Goal: Task Accomplishment & Management: Manage account settings

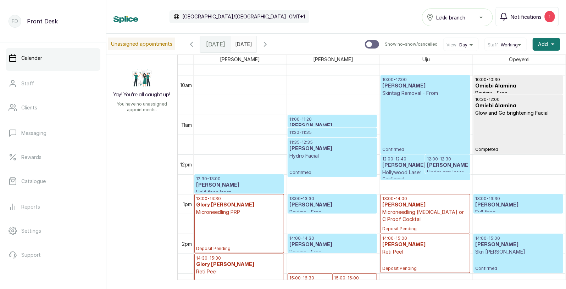
click at [416, 124] on div "10:00 - 12:00 Sophia nnanta Skintag Removal - From Confirmed" at bounding box center [425, 114] width 86 height 75
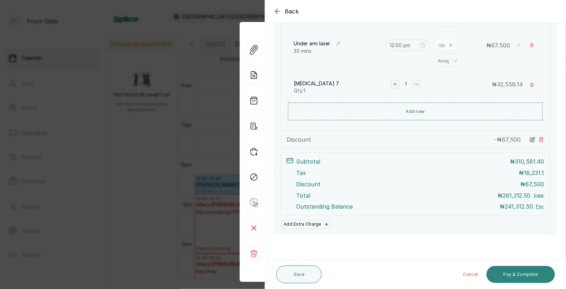
click at [515, 271] on button "Pay & Complete" at bounding box center [520, 274] width 68 height 17
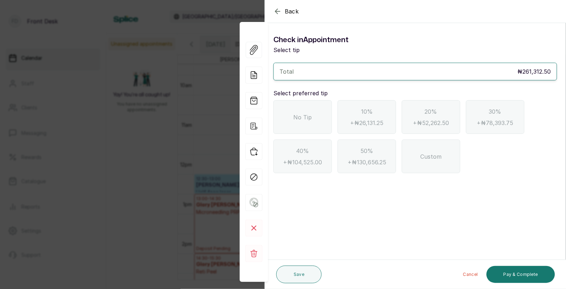
click at [277, 10] on icon "button" at bounding box center [277, 11] width 9 height 9
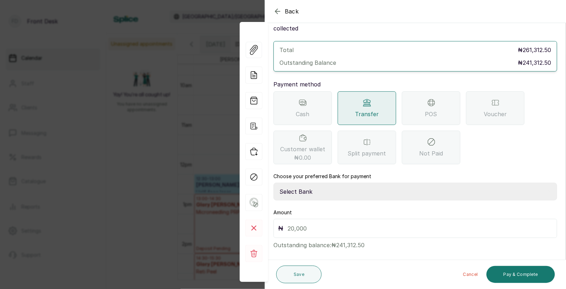
click at [321, 183] on select "Select Bank [PERSON_NAME] Fairmoney Microfinance Bank SKN ANALYTICS MED AESTH. …" at bounding box center [415, 192] width 284 height 18
select select "43272bc0-21c6-4b19-b9fb-c2093b8603c2"
click at [314, 224] on input "text" at bounding box center [419, 229] width 265 height 10
type input "241,312.5"
click at [519, 272] on button "Pay & Complete" at bounding box center [520, 274] width 68 height 17
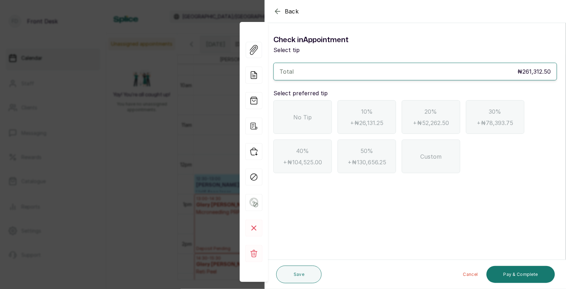
click at [309, 113] on span "No Tip" at bounding box center [302, 117] width 18 height 9
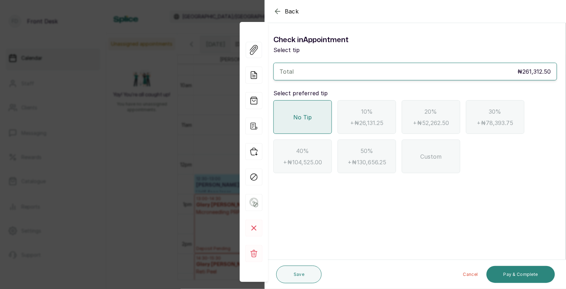
click at [524, 272] on button "Pay & Complete" at bounding box center [520, 274] width 68 height 17
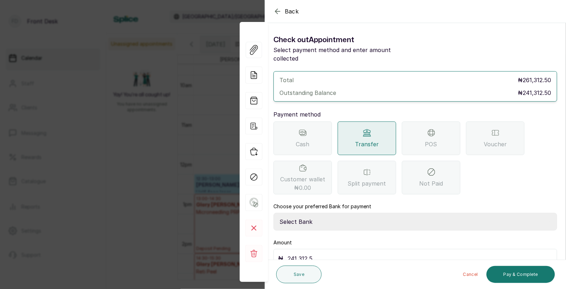
click at [355, 213] on select "Select Bank [PERSON_NAME] Fairmoney Microfinance Bank SKN ANALYTICS MED AESTH. …" at bounding box center [415, 222] width 284 height 18
select select "43272bc0-21c6-4b19-b9fb-c2093b8603c2"
click at [526, 274] on button "Pay & Complete" at bounding box center [520, 274] width 68 height 17
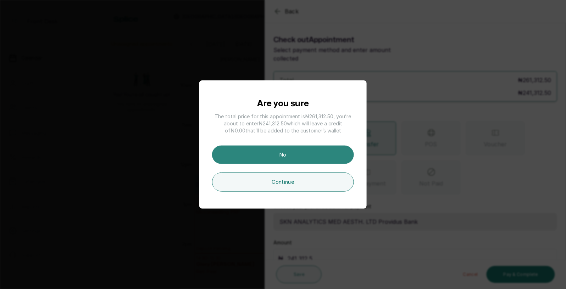
click at [305, 159] on button "No" at bounding box center [283, 155] width 142 height 18
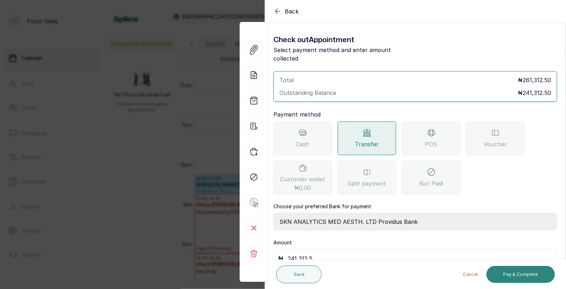
click at [521, 274] on button "Pay & Complete" at bounding box center [520, 274] width 68 height 17
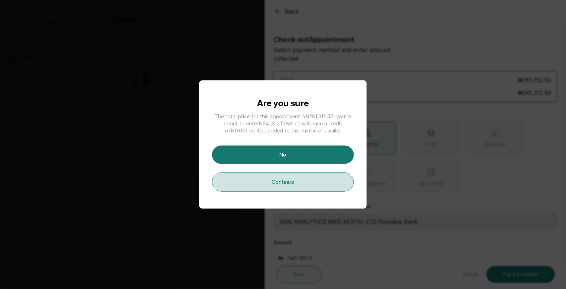
click at [304, 177] on button "Continue" at bounding box center [283, 182] width 142 height 19
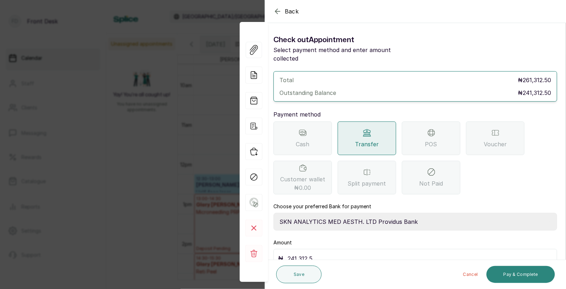
click at [524, 274] on button "Pay & Complete" at bounding box center [520, 274] width 68 height 17
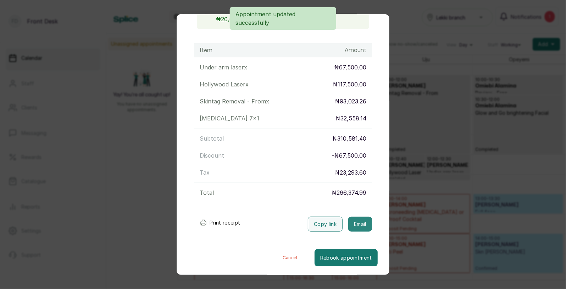
click at [358, 222] on button "Email" at bounding box center [360, 224] width 24 height 15
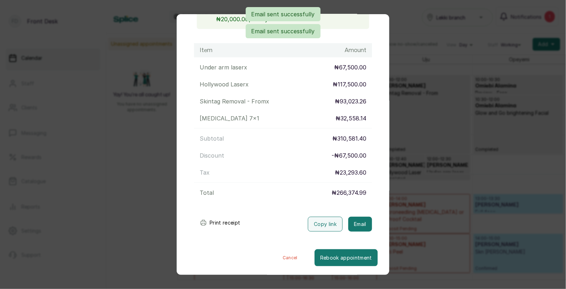
click at [421, 204] on div "Transaction Details Booking ID: # SPGZlY3L Date: [DATE] ・ 10:00 AM Billed to: S…" at bounding box center [283, 144] width 566 height 289
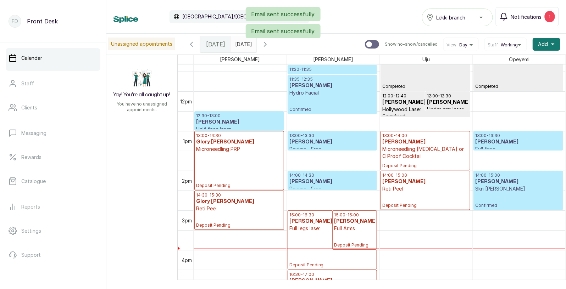
click at [248, 119] on h3 "[PERSON_NAME]" at bounding box center [239, 122] width 86 height 7
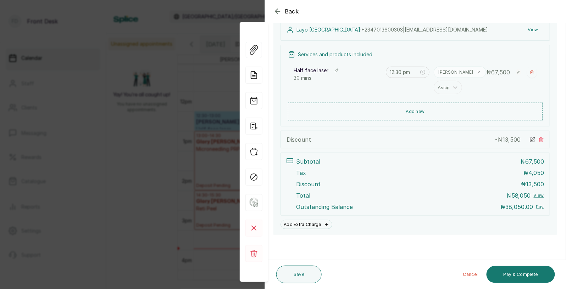
click at [201, 178] on div "Back Appointment Details Edit appointment Make changes to appointment details […" at bounding box center [283, 144] width 566 height 289
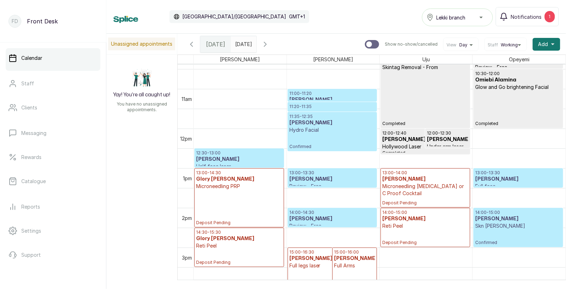
click at [322, 105] on p "11:20 - 11:35" at bounding box center [332, 107] width 86 height 6
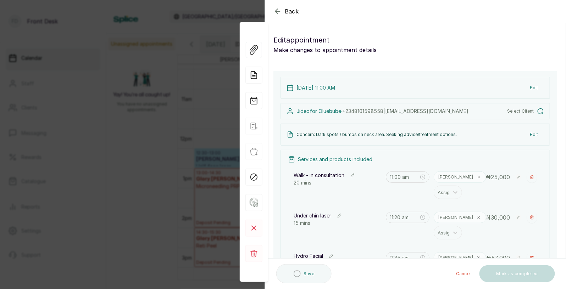
type input "11:00 am"
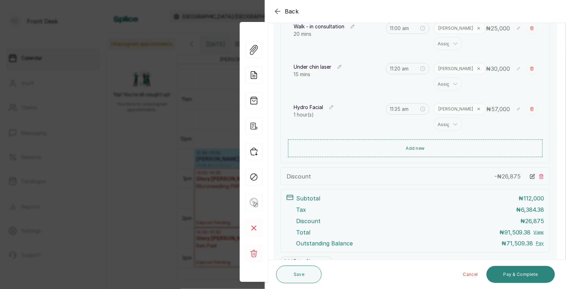
click at [522, 274] on button "Pay & Complete" at bounding box center [520, 274] width 68 height 17
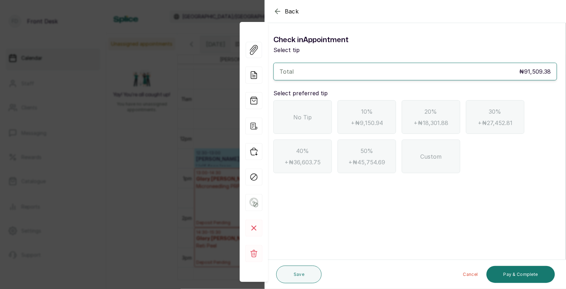
click at [301, 112] on div "No Tip" at bounding box center [302, 117] width 58 height 34
click at [277, 11] on icon "button" at bounding box center [277, 11] width 9 height 9
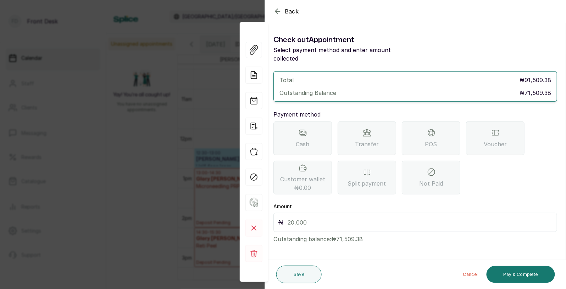
click at [424, 134] on div "POS" at bounding box center [431, 139] width 58 height 34
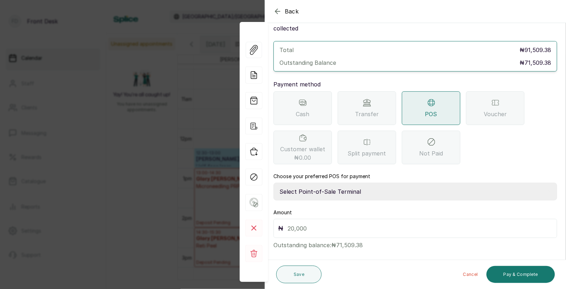
click at [336, 183] on select "Select Point-of-Sale Terminal SKN ANALYTICS MED AESTHETIC LIMITED Fairmoney Mic…" at bounding box center [415, 192] width 284 height 18
select select "43129536-bd7e-4b6d-8e8c-ab2c46322d67"
click at [314, 224] on input "text" at bounding box center [419, 229] width 265 height 10
type input "71,509.38"
click at [515, 273] on button "Pay & Complete" at bounding box center [520, 274] width 68 height 17
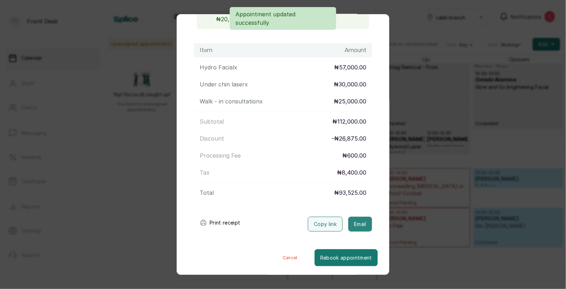
click at [363, 226] on button "Email" at bounding box center [360, 224] width 24 height 15
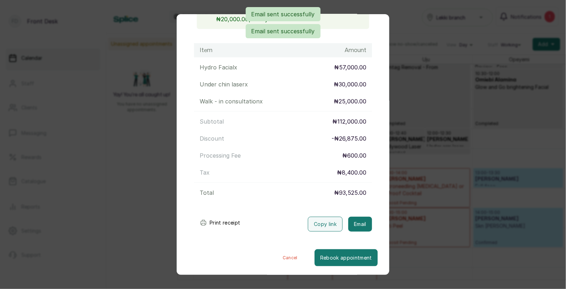
click at [429, 205] on div "Transaction Details Booking ID: # SP9SAkWT Date: [DATE] ・ 11:00 AM Billed to: J…" at bounding box center [283, 144] width 566 height 289
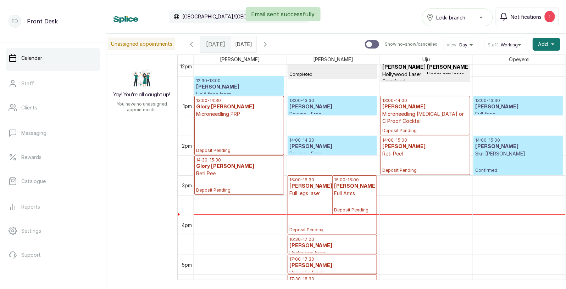
click at [518, 105] on h3 "[PERSON_NAME]" at bounding box center [518, 107] width 86 height 7
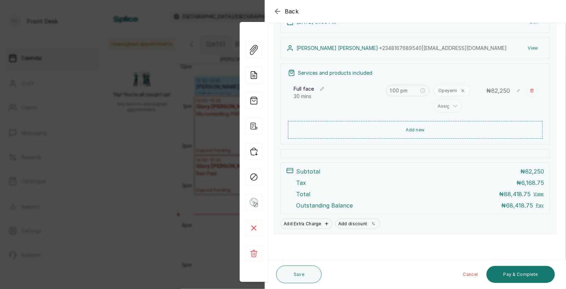
scroll to position [94, 0]
click at [521, 278] on button "Pay & Complete" at bounding box center [520, 274] width 68 height 17
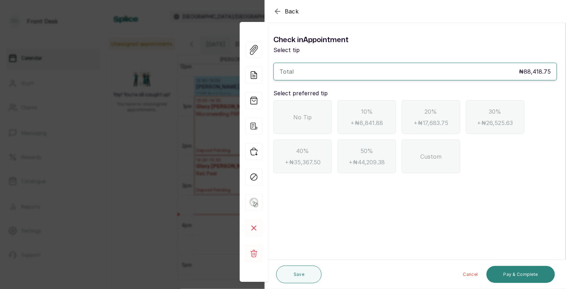
scroll to position [0, 0]
click at [276, 8] on icon "button" at bounding box center [277, 11] width 9 height 9
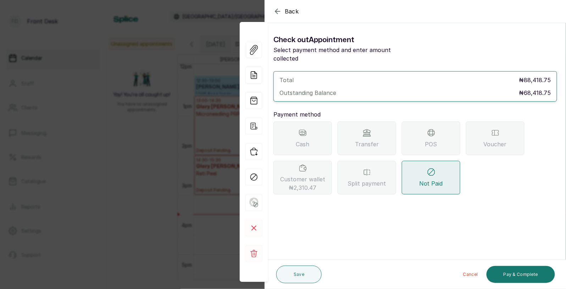
click at [369, 129] on div "Transfer" at bounding box center [366, 139] width 58 height 34
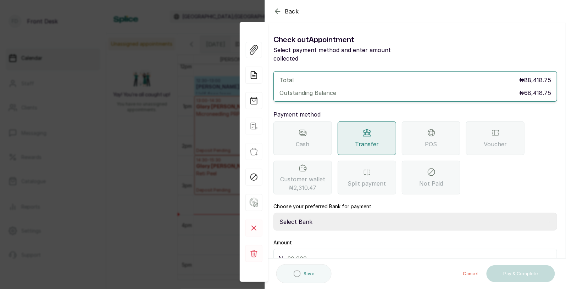
scroll to position [30, 0]
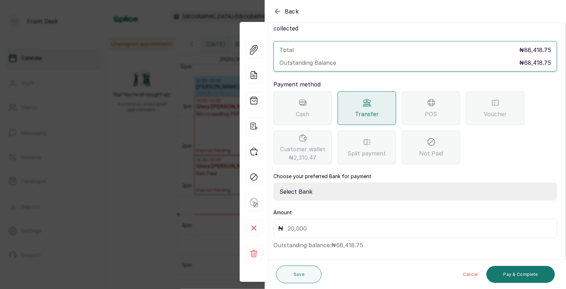
click at [329, 185] on select "Select Bank [PERSON_NAME] Fairmoney Microfinance Bank SKN ANALYTICS MED AESTH. …" at bounding box center [415, 192] width 284 height 18
select select "43272bc0-21c6-4b19-b9fb-c2093b8603c2"
click at [313, 224] on input "text" at bounding box center [419, 229] width 265 height 10
type input "68,419"
click at [514, 273] on button "Pay & Complete" at bounding box center [520, 274] width 68 height 17
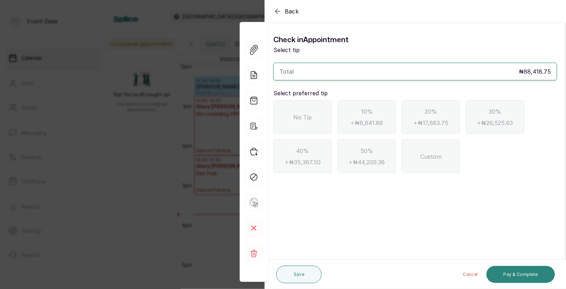
scroll to position [0, 0]
click at [321, 121] on div "No Tip" at bounding box center [302, 117] width 58 height 34
click at [518, 274] on button "Pay & Complete" at bounding box center [520, 274] width 68 height 17
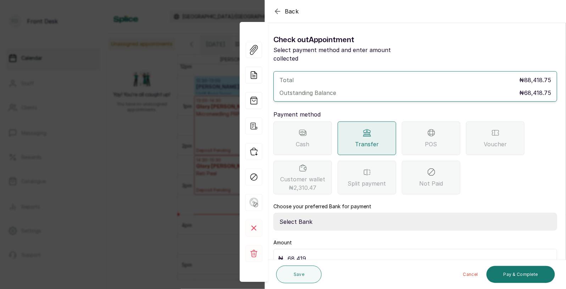
click at [364, 213] on select "Select Bank [PERSON_NAME] Fairmoney Microfinance Bank SKN ANALYTICS MED AESTH. …" at bounding box center [415, 222] width 284 height 18
click at [342, 213] on select "Select Bank [PERSON_NAME] Fairmoney Microfinance Bank SKN ANALYTICS MED AESTH. …" at bounding box center [415, 222] width 284 height 18
select select "43272bc0-21c6-4b19-b9fb-c2093b8603c2"
click at [515, 277] on button "Pay & Complete" at bounding box center [520, 274] width 68 height 17
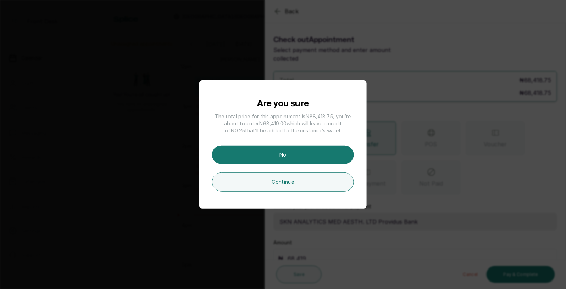
click at [390, 203] on div "Are you sure The total price for this appointment is ₦88,418.75 , you’re about …" at bounding box center [283, 144] width 566 height 289
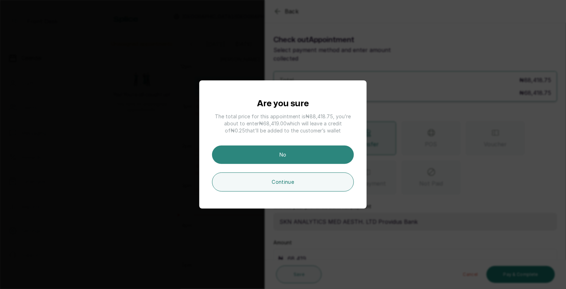
click at [289, 155] on button "No" at bounding box center [283, 155] width 142 height 18
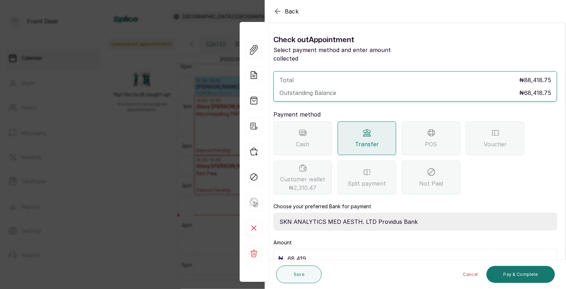
click at [281, 11] on icon "button" at bounding box center [277, 11] width 9 height 9
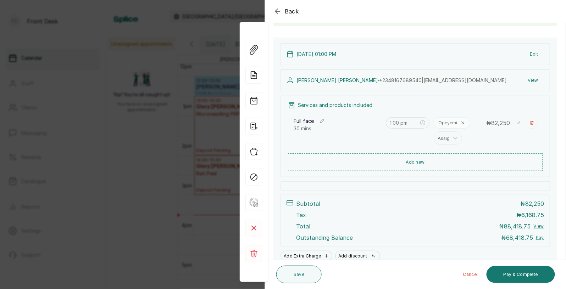
scroll to position [94, 0]
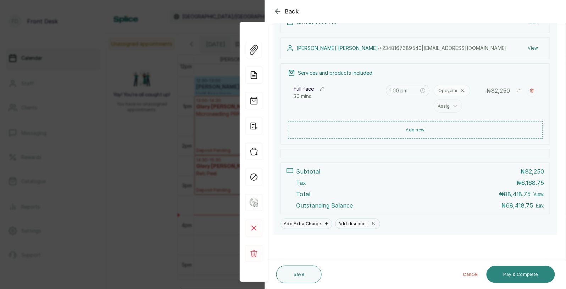
click at [519, 271] on button "Pay & Complete" at bounding box center [520, 274] width 68 height 17
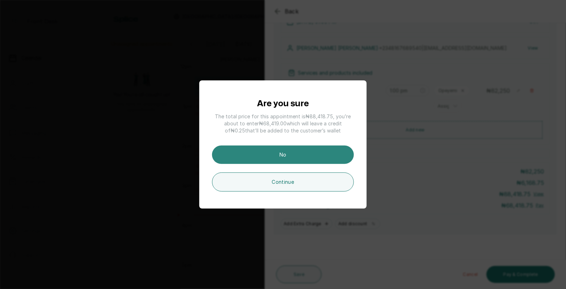
click at [301, 157] on button "No" at bounding box center [283, 155] width 142 height 18
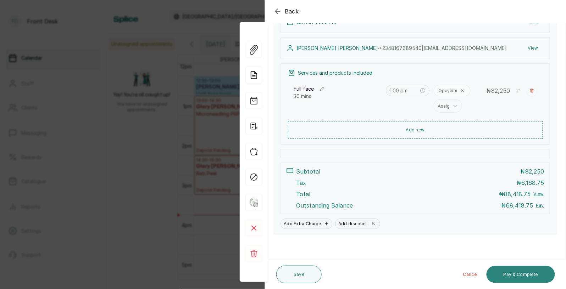
click at [518, 274] on button "Pay & Complete" at bounding box center [520, 274] width 68 height 17
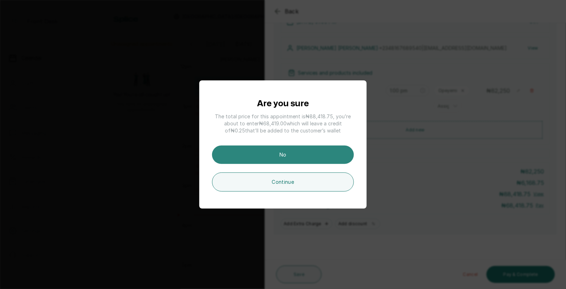
click at [292, 147] on button "No" at bounding box center [283, 155] width 142 height 18
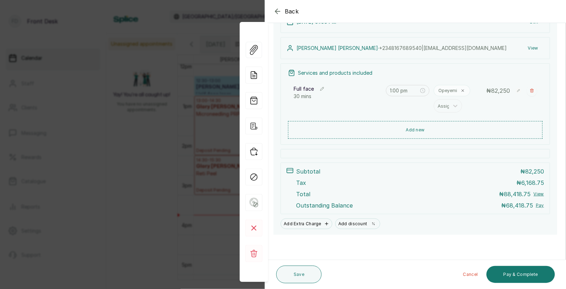
click at [138, 168] on div "Back Appointment Details Edit appointment Make changes to appointment details […" at bounding box center [283, 144] width 566 height 289
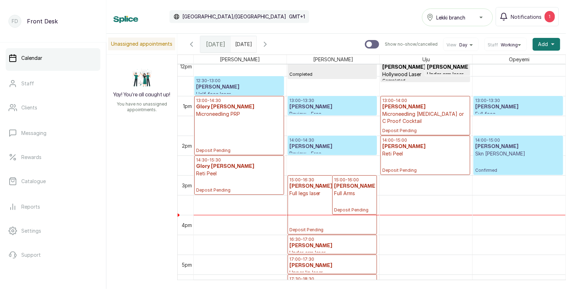
click at [516, 156] on p "Skn [PERSON_NAME]" at bounding box center [518, 153] width 86 height 7
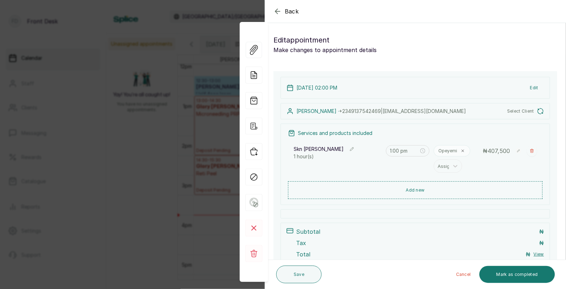
type input "2:00 pm"
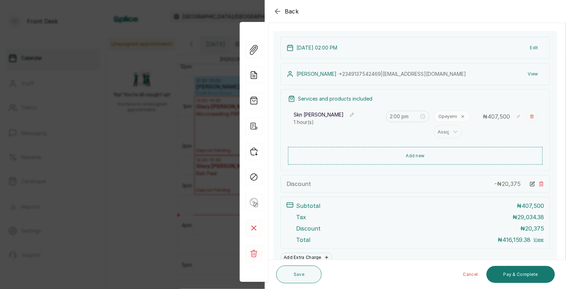
scroll to position [73, 0]
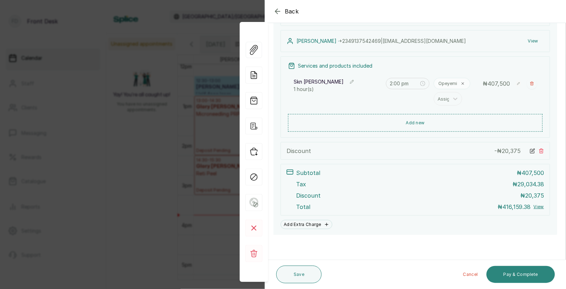
click at [523, 273] on button "Pay & Complete" at bounding box center [520, 274] width 68 height 17
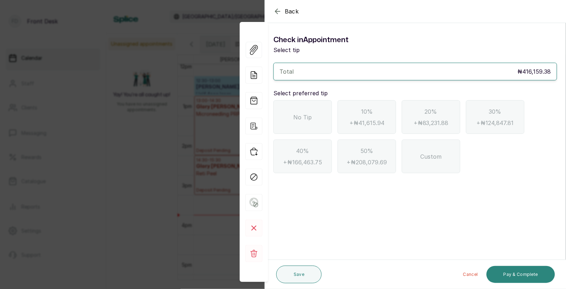
scroll to position [0, 0]
click at [278, 11] on icon "button" at bounding box center [277, 11] width 5 height 5
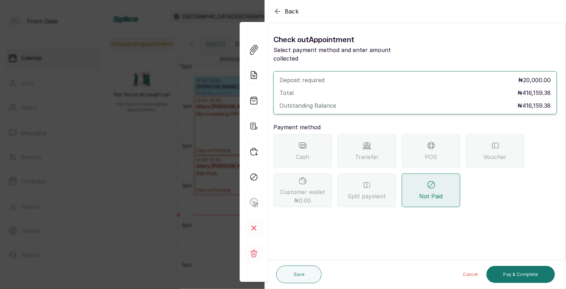
click at [358, 143] on div "Transfer" at bounding box center [366, 151] width 58 height 34
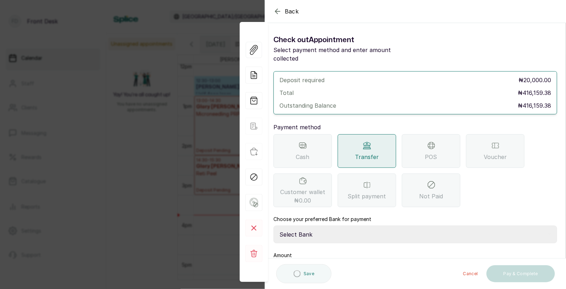
scroll to position [43, 0]
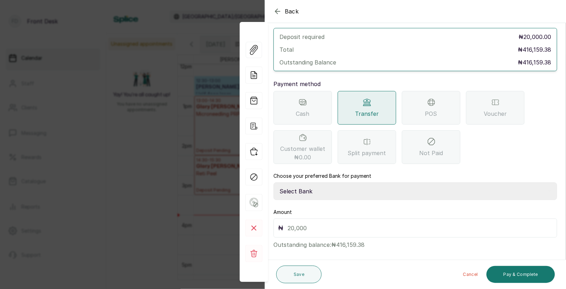
click at [329, 183] on select "Select Bank [PERSON_NAME] Fairmoney Microfinance Bank SKN ANALYTICS MED AESTH. …" at bounding box center [415, 192] width 284 height 18
select select "43272bc0-21c6-4b19-b9fb-c2093b8603c2"
click at [336, 223] on input "text" at bounding box center [419, 228] width 265 height 10
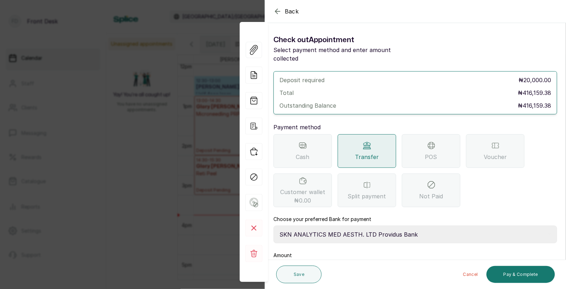
click at [277, 10] on icon "button" at bounding box center [277, 11] width 9 height 9
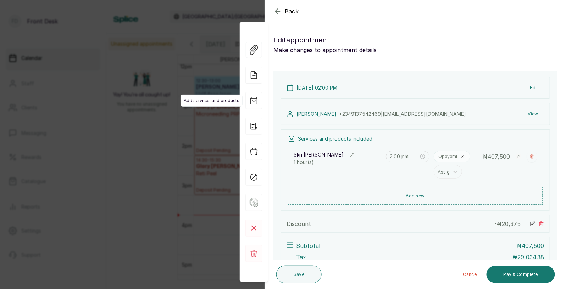
click at [197, 103] on span "Add services and products" at bounding box center [211, 101] width 62 height 12
click at [160, 150] on div "Back Appointment Details Edit appointment Make changes to appointment details A…" at bounding box center [283, 144] width 566 height 289
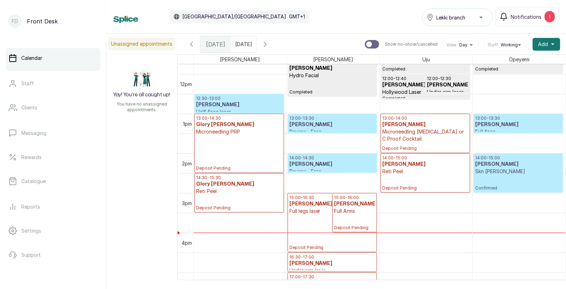
scroll to position [462, 0]
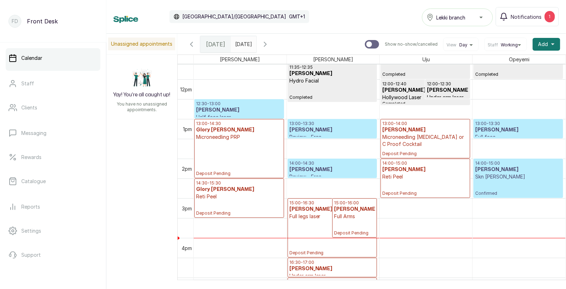
click at [498, 128] on h3 "[PERSON_NAME]" at bounding box center [518, 130] width 86 height 7
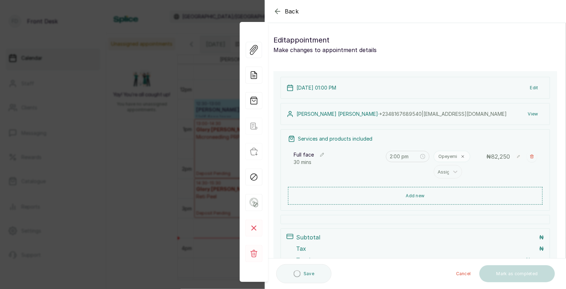
type input "1:00 pm"
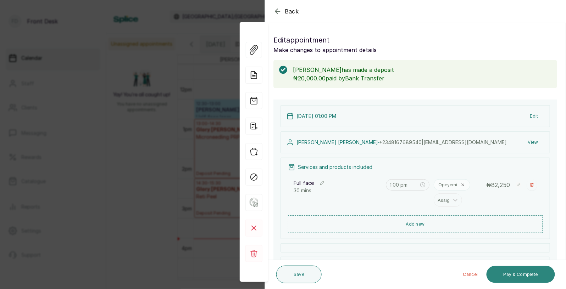
click at [525, 273] on button "Pay & Complete" at bounding box center [520, 274] width 68 height 17
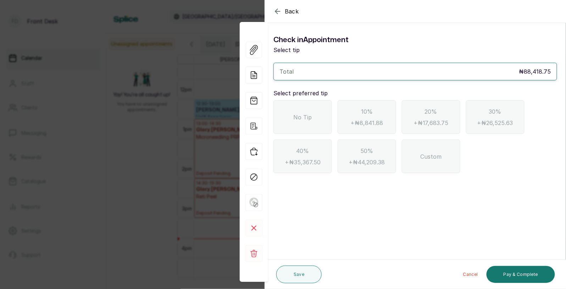
click at [278, 10] on icon "button" at bounding box center [277, 11] width 9 height 9
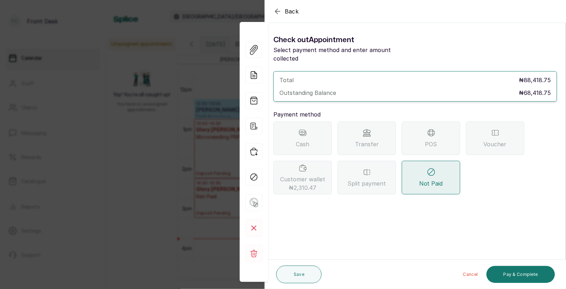
click at [363, 140] on span "Transfer" at bounding box center [367, 144] width 24 height 9
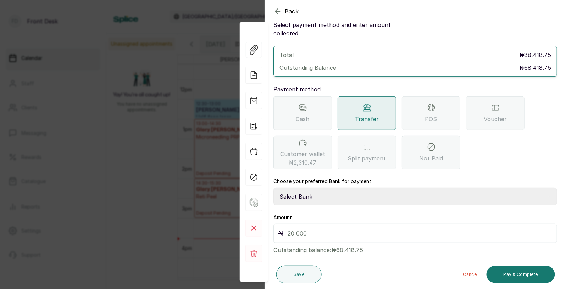
scroll to position [30, 0]
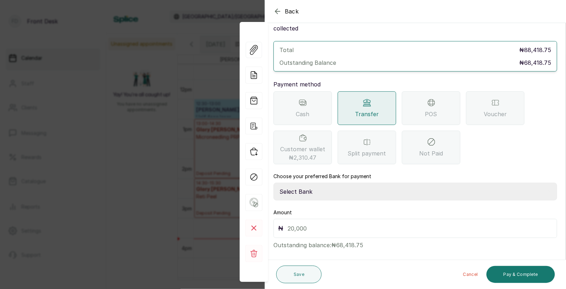
click at [309, 145] on span "Customer wallet ₦2,310.47" at bounding box center [302, 153] width 45 height 17
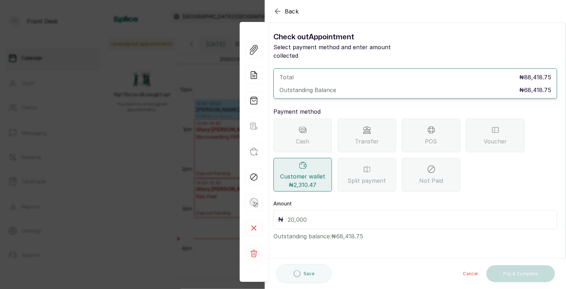
scroll to position [0, 0]
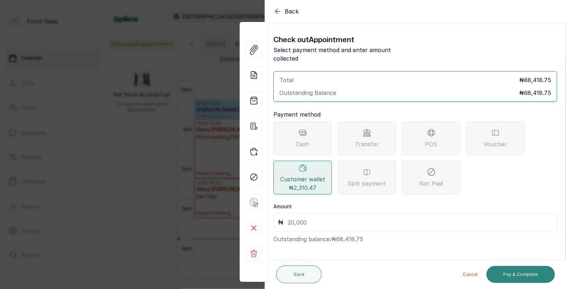
click at [522, 278] on button "Pay & Complete" at bounding box center [520, 274] width 68 height 17
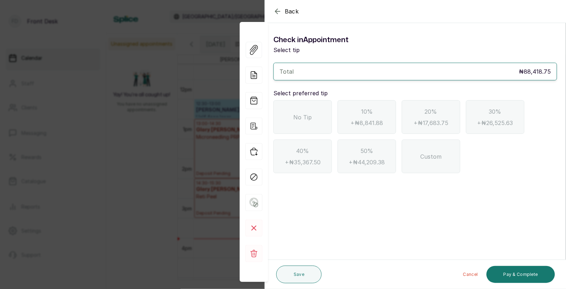
click at [305, 105] on div "No Tip" at bounding box center [302, 117] width 58 height 34
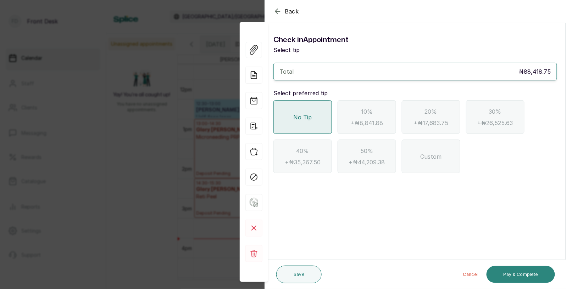
click at [527, 276] on button "Pay & Complete" at bounding box center [520, 274] width 68 height 17
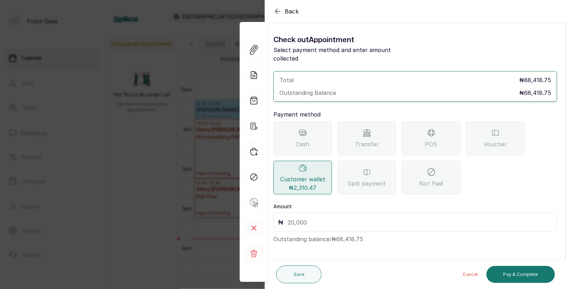
click at [304, 218] on input "text" at bounding box center [419, 223] width 265 height 10
type input "2,310.47"
click at [296, 276] on button "Save" at bounding box center [298, 275] width 45 height 18
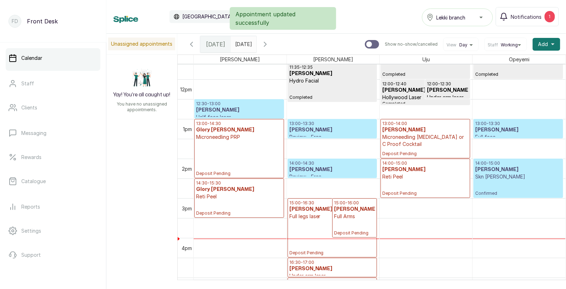
click at [504, 137] on div at bounding box center [518, 138] width 89 height 3
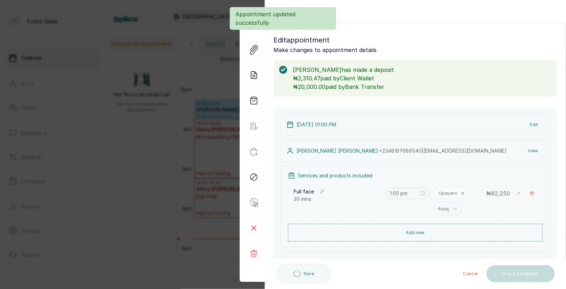
scroll to position [103, 0]
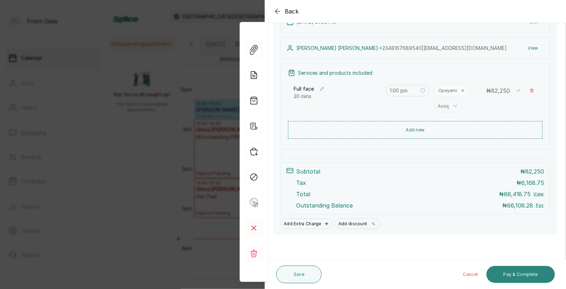
click at [518, 278] on button "Pay & Complete" at bounding box center [520, 274] width 68 height 17
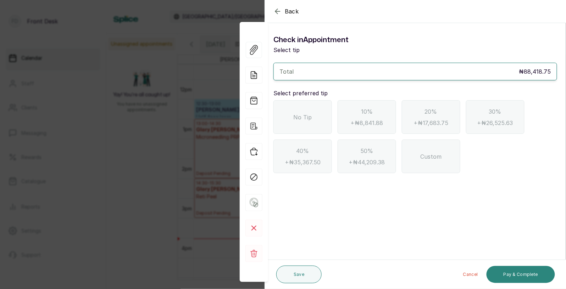
scroll to position [0, 0]
click at [275, 10] on icon "button" at bounding box center [277, 11] width 9 height 9
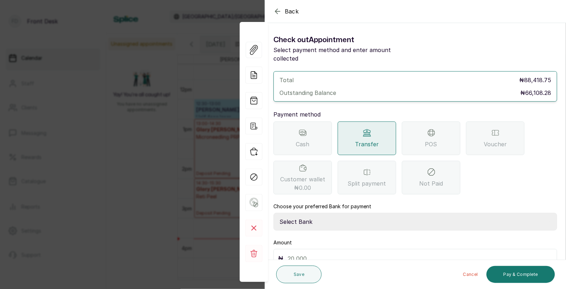
scroll to position [30, 0]
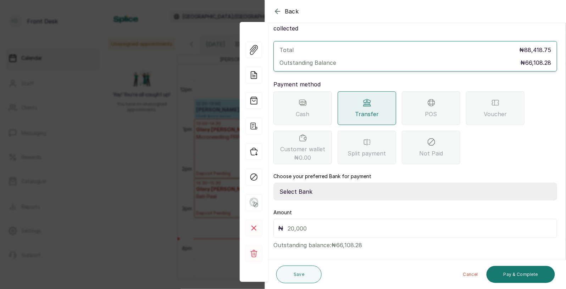
click at [326, 183] on select "Select Bank [PERSON_NAME] Fairmoney Microfinance Bank SKN ANALYTICS MED AESTH. …" at bounding box center [415, 192] width 284 height 18
select select "43272bc0-21c6-4b19-b9fb-c2093b8603c2"
click at [304, 224] on input "text" at bounding box center [419, 229] width 265 height 10
type input "66,108.28"
click at [518, 274] on button "Pay & Complete" at bounding box center [520, 274] width 68 height 17
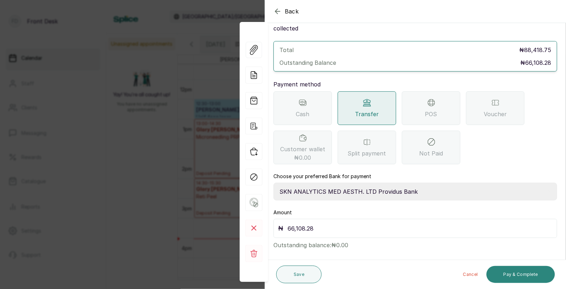
scroll to position [0, 0]
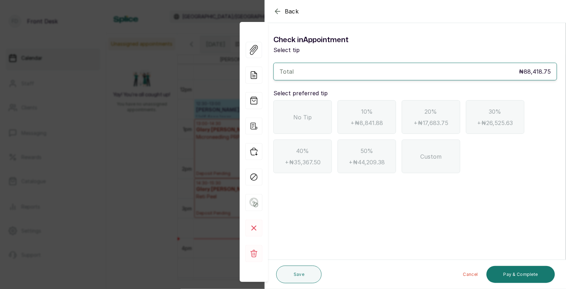
click at [312, 114] on div "No Tip" at bounding box center [302, 117] width 58 height 34
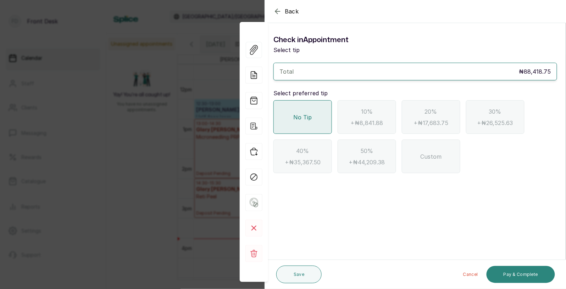
click at [528, 269] on button "Pay & Complete" at bounding box center [520, 274] width 68 height 17
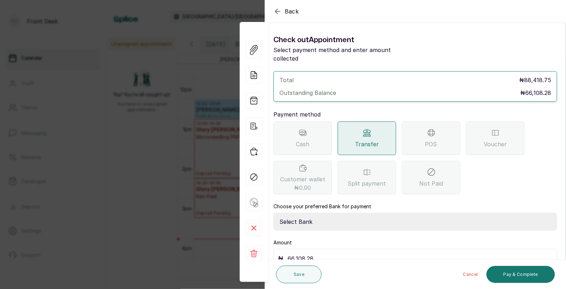
click at [351, 213] on select "Select Bank [PERSON_NAME] Fairmoney Microfinance Bank SKN ANALYTICS MED AESTH. …" at bounding box center [415, 222] width 284 height 18
select select "43272bc0-21c6-4b19-b9fb-c2093b8603c2"
click at [513, 275] on button "Pay & Complete" at bounding box center [520, 274] width 68 height 17
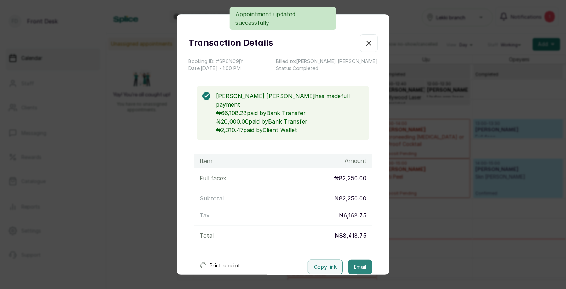
click at [353, 260] on button "Email" at bounding box center [360, 267] width 24 height 15
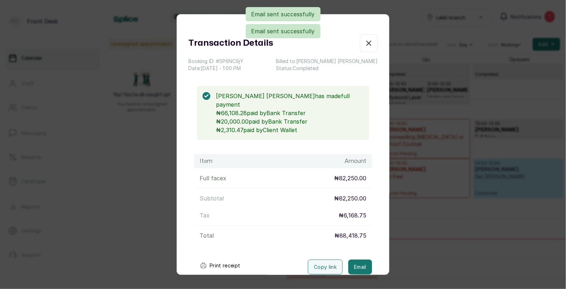
click at [418, 221] on div "Transaction Details Booking ID: # SP6NC9jY Date: [DATE] ・ 1:00 PM Billed to: [P…" at bounding box center [283, 144] width 566 height 289
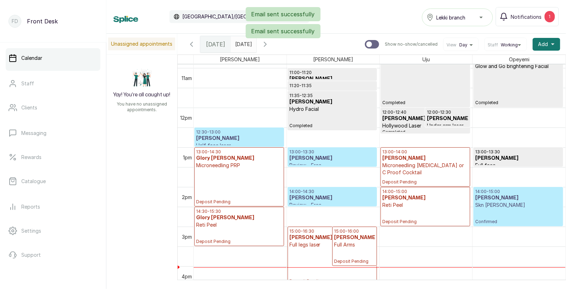
scroll to position [430, 0]
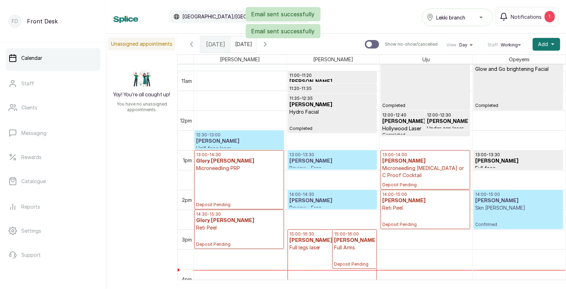
click at [315, 165] on p "Review - Free" at bounding box center [332, 168] width 86 height 7
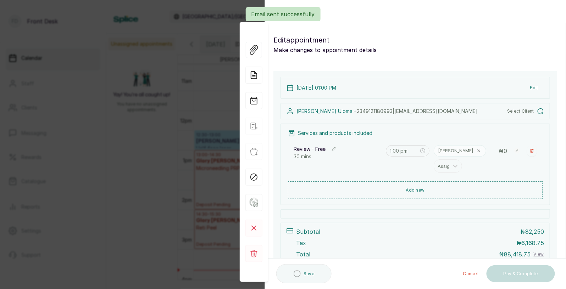
scroll to position [49, 0]
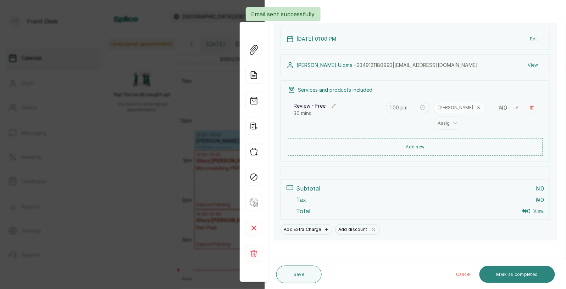
click at [508, 273] on button "Mark as completed" at bounding box center [516, 274] width 75 height 17
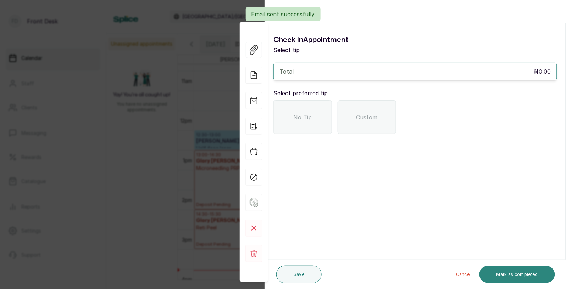
scroll to position [0, 0]
click at [299, 112] on div "No Tip" at bounding box center [302, 117] width 58 height 34
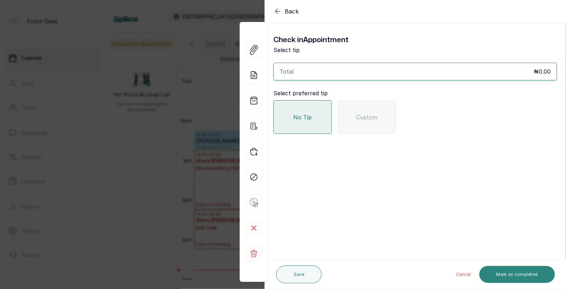
click at [520, 272] on button "Mark as completed" at bounding box center [516, 274] width 75 height 17
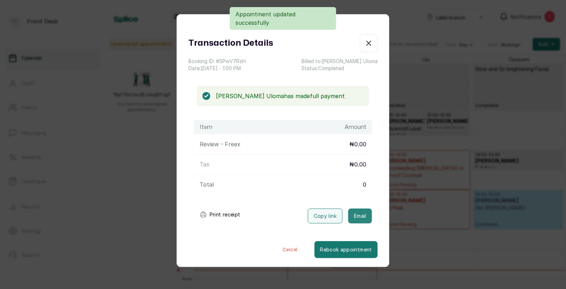
click at [361, 215] on button "Email" at bounding box center [360, 216] width 24 height 15
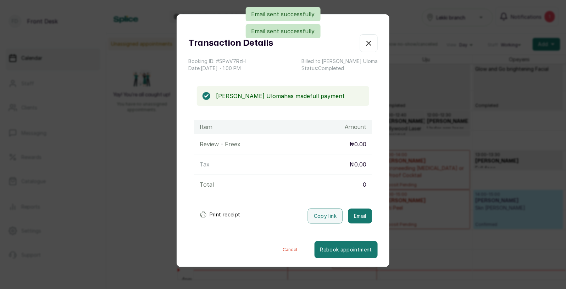
click at [417, 210] on div "Transaction Details Booking ID: # SPwV7RzH Date: [DATE] ・ 1:00 PM Billed to: [P…" at bounding box center [283, 144] width 566 height 289
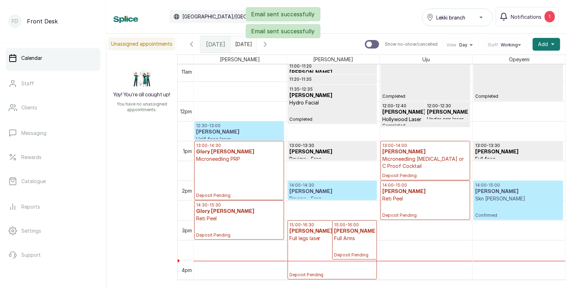
scroll to position [447, 0]
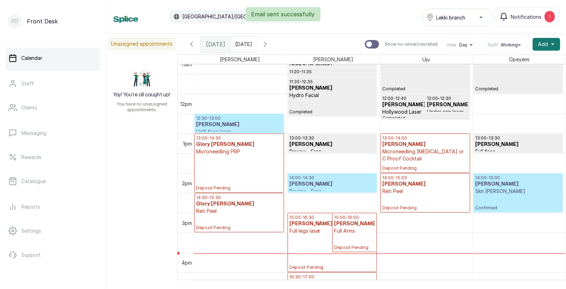
click at [424, 153] on p "Microneedling [MEDICAL_DATA] or C Proof Cocktail" at bounding box center [425, 155] width 86 height 14
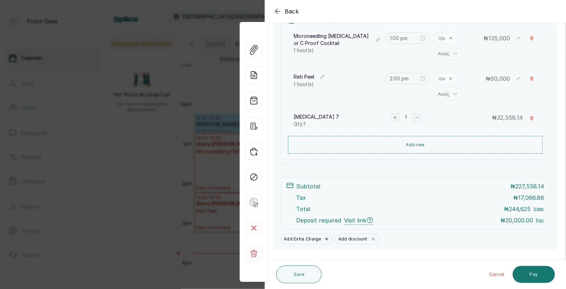
scroll to position [134, 0]
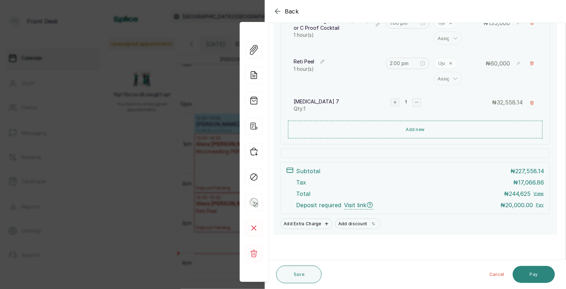
click at [531, 273] on button "Pay" at bounding box center [534, 274] width 42 height 17
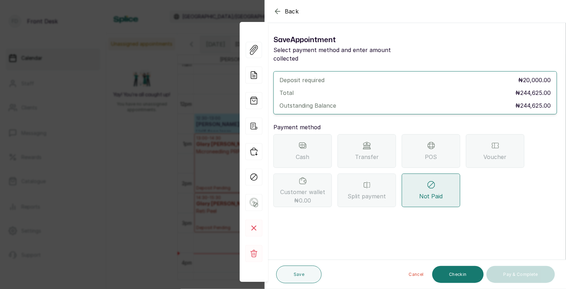
scroll to position [0, 0]
click at [370, 153] on span "Transfer" at bounding box center [367, 157] width 24 height 9
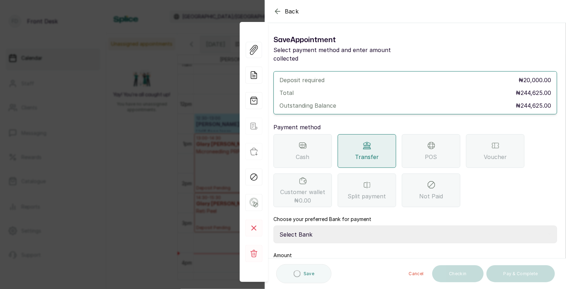
scroll to position [43, 0]
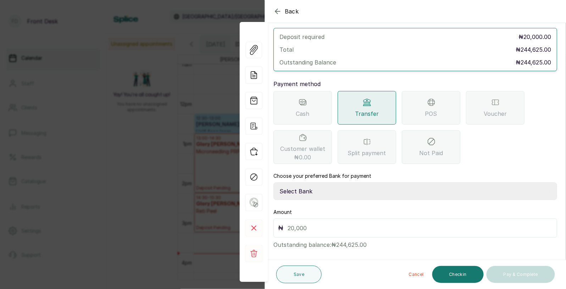
click at [334, 183] on select "Select Bank [PERSON_NAME] Fairmoney Microfinance Bank SKN ANALYTICS MED AESTH. …" at bounding box center [415, 192] width 284 height 18
select select "43272bc0-21c6-4b19-b9fb-c2093b8603c2"
click at [313, 223] on input "text" at bounding box center [419, 228] width 265 height 10
type input "20,000"
click at [295, 277] on button "Save" at bounding box center [298, 275] width 45 height 18
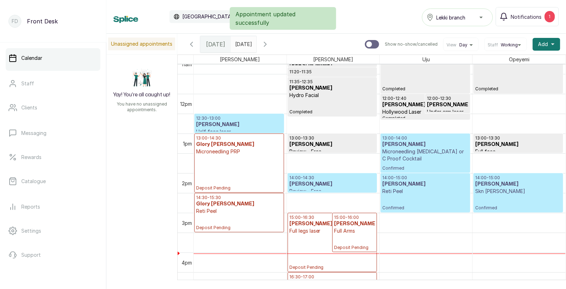
click at [419, 160] on p "Microneedling [MEDICAL_DATA] or C Proof Cocktail" at bounding box center [425, 155] width 86 height 14
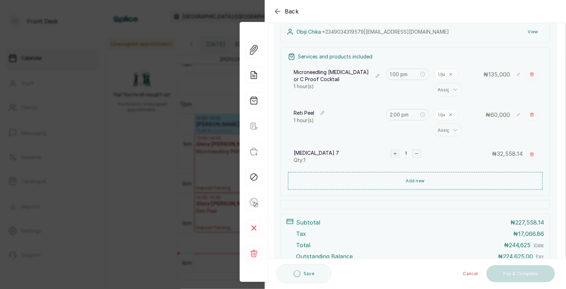
scroll to position [162, 0]
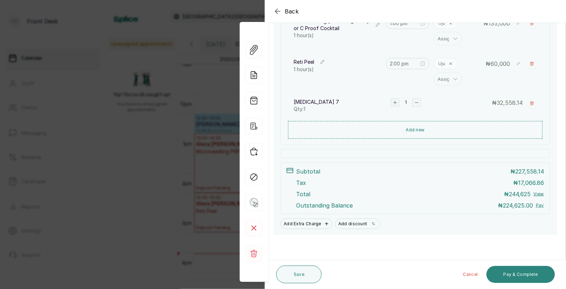
click at [512, 274] on button "Pay & Complete" at bounding box center [520, 274] width 68 height 17
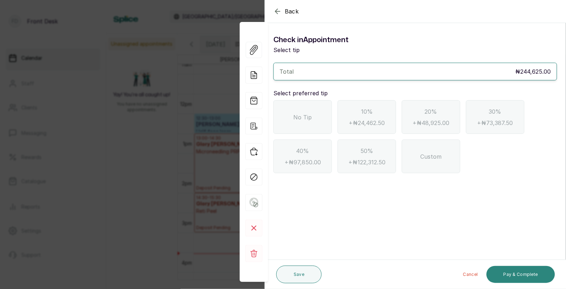
scroll to position [0, 0]
click at [309, 115] on span "No Tip" at bounding box center [302, 117] width 18 height 9
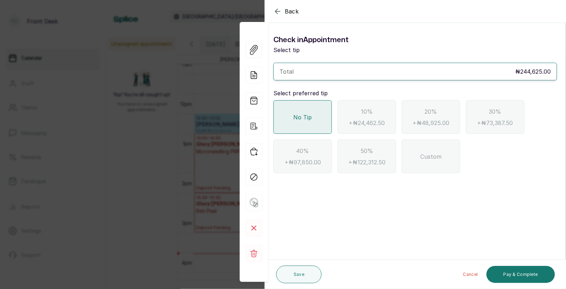
click at [278, 10] on icon "button" at bounding box center [277, 11] width 9 height 9
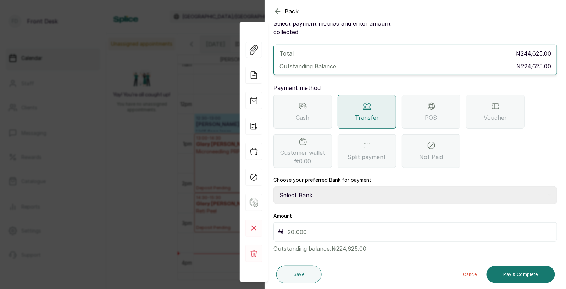
scroll to position [30, 0]
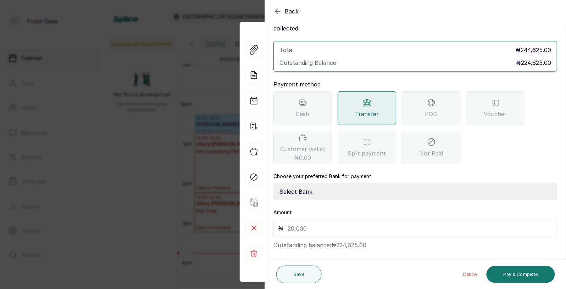
click at [334, 185] on select "Select Bank [PERSON_NAME] Fairmoney Microfinance Bank SKN ANALYTICS MED AESTH. …" at bounding box center [415, 192] width 284 height 18
select select "43272bc0-21c6-4b19-b9fb-c2093b8603c2"
click at [314, 224] on input "text" at bounding box center [419, 229] width 265 height 10
type input "224,625"
click at [514, 273] on button "Pay & Complete" at bounding box center [520, 274] width 68 height 17
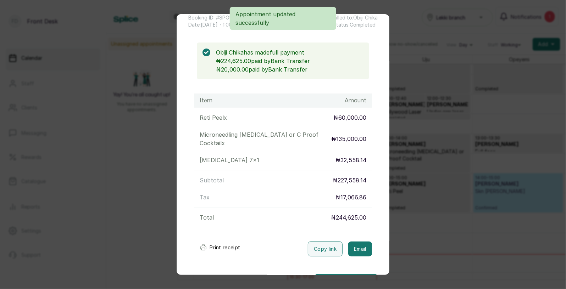
scroll to position [68, 0]
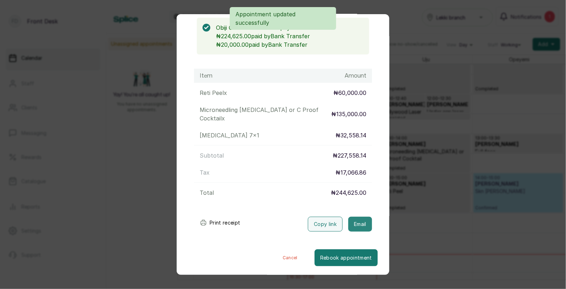
click at [359, 225] on button "Email" at bounding box center [360, 224] width 24 height 15
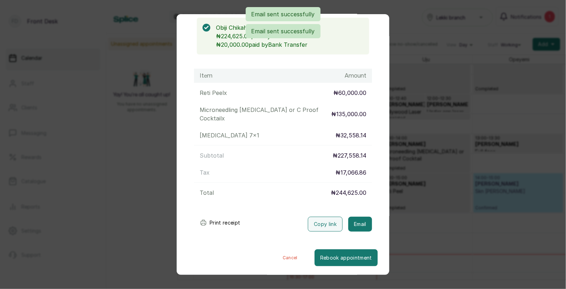
click at [434, 206] on div "Transaction Details Booking ID: # SPOUGvWE Date: [DATE] ・ 1:00 PM Billed to: Ob…" at bounding box center [283, 144] width 566 height 289
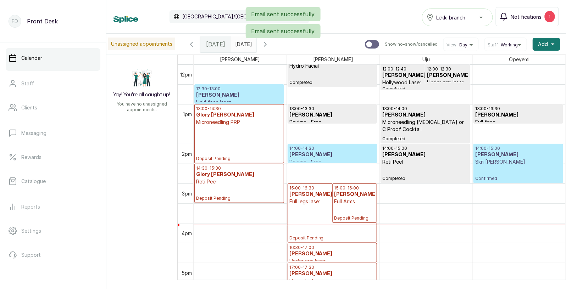
scroll to position [483, 0]
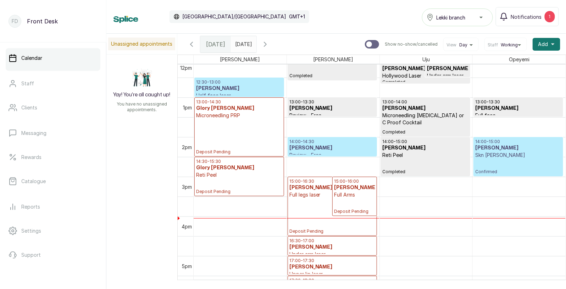
click at [491, 156] on p "Skn [PERSON_NAME]" at bounding box center [518, 155] width 86 height 7
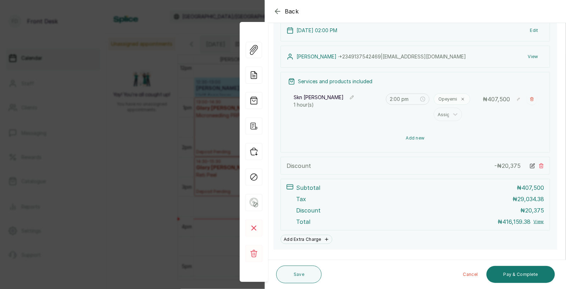
scroll to position [72, 0]
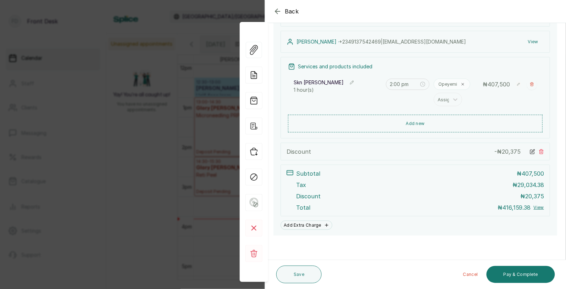
click at [146, 187] on div "Back Appointment Details Edit appointment Make changes to appointment details A…" at bounding box center [283, 144] width 566 height 289
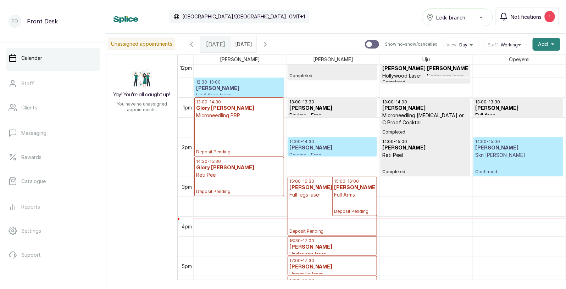
click at [548, 41] on button "Add +" at bounding box center [546, 44] width 28 height 13
click at [514, 62] on span "Add Appointment" at bounding box center [520, 63] width 68 height 9
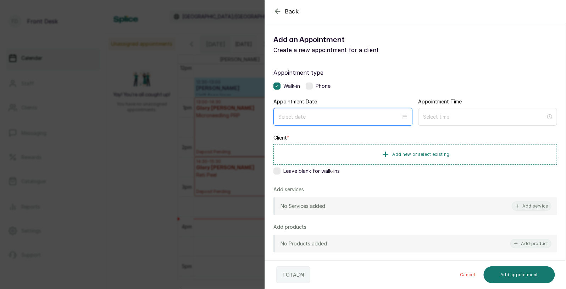
click at [307, 118] on input at bounding box center [339, 117] width 123 height 8
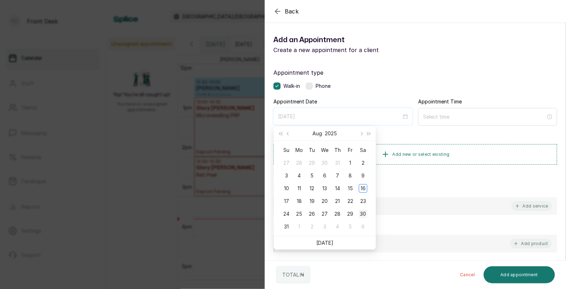
type input "[DATE]"
click at [363, 213] on div "30" at bounding box center [363, 214] width 9 height 9
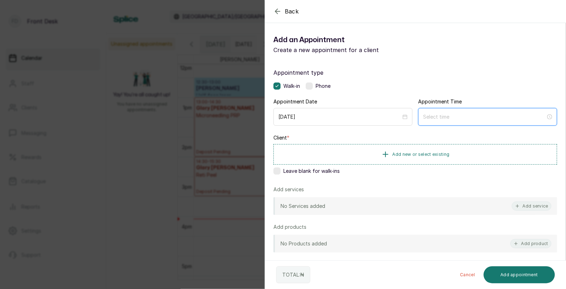
click at [449, 119] on input at bounding box center [484, 117] width 123 height 8
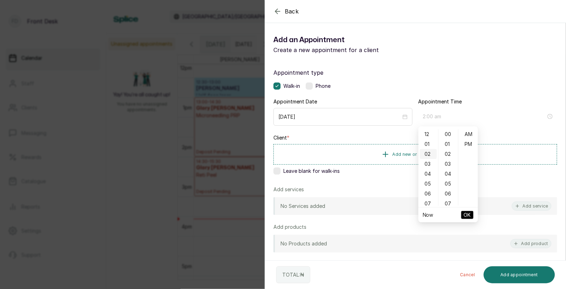
click at [429, 154] on div "02" at bounding box center [428, 154] width 17 height 10
type input "2:00 pm"
click at [467, 144] on div "PM" at bounding box center [468, 144] width 17 height 10
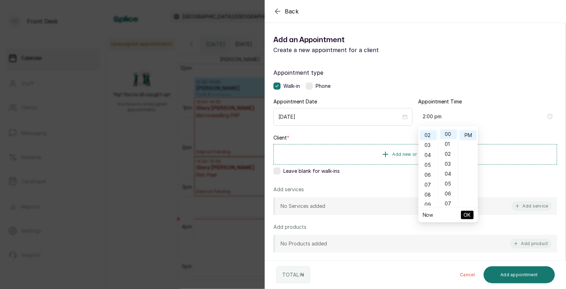
click at [466, 214] on span "OK" at bounding box center [467, 214] width 7 height 13
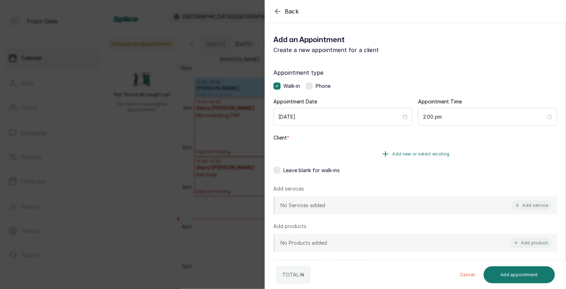
click at [429, 152] on span "Add new or select existing" at bounding box center [420, 154] width 57 height 6
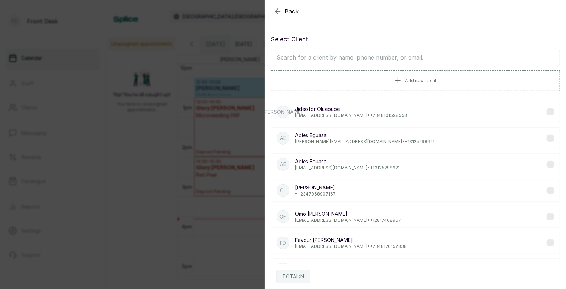
click at [395, 60] on input "text" at bounding box center [414, 58] width 289 height 18
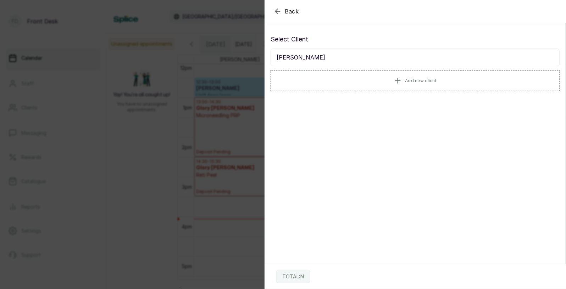
type input "[PERSON_NAME]"
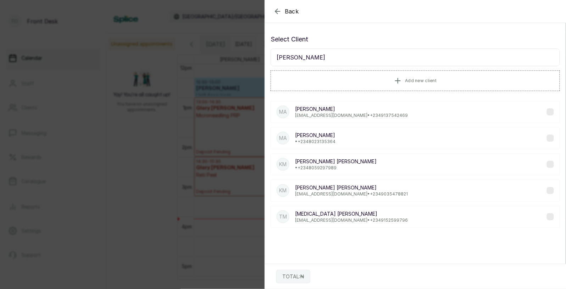
click at [354, 123] on div "Ma Martins Onanremhin [EMAIL_ADDRESS][DOMAIN_NAME] • [PHONE_NUMBER]" at bounding box center [414, 112] width 289 height 22
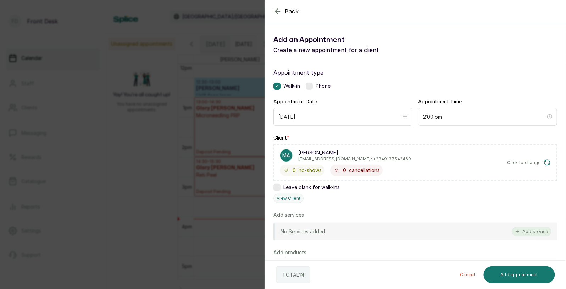
click at [531, 231] on button "Add service" at bounding box center [531, 231] width 40 height 9
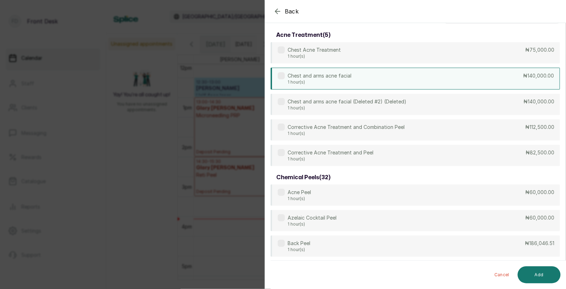
scroll to position [0, 0]
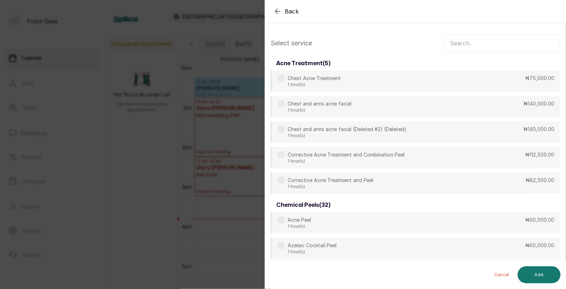
click at [471, 45] on input "text" at bounding box center [502, 43] width 116 height 18
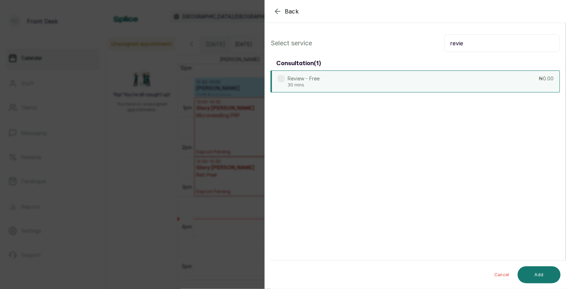
type input "revie"
click at [416, 80] on div "Review - Free 30 mins ₦0.00" at bounding box center [414, 82] width 289 height 22
click at [539, 274] on button "Add" at bounding box center [539, 275] width 43 height 17
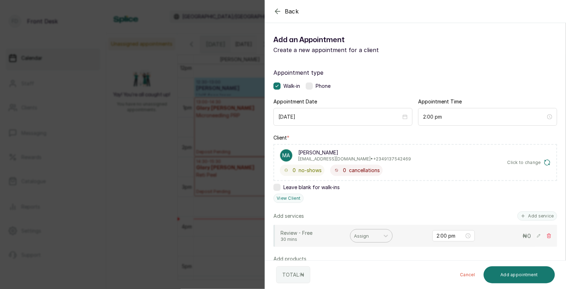
click at [363, 233] on div at bounding box center [365, 235] width 22 height 9
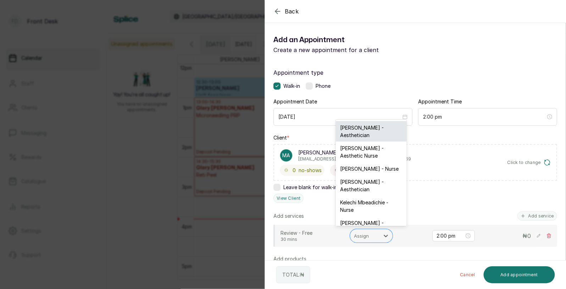
click at [362, 129] on div "[PERSON_NAME] - Aesthetician" at bounding box center [371, 131] width 71 height 21
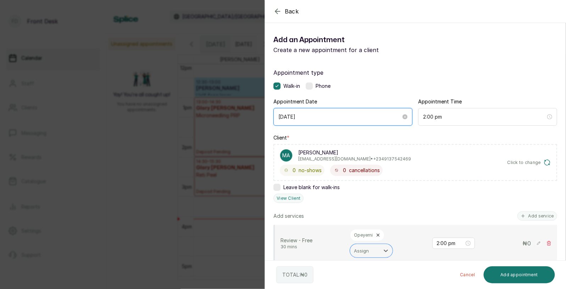
click at [344, 118] on input "[DATE]" at bounding box center [339, 117] width 123 height 8
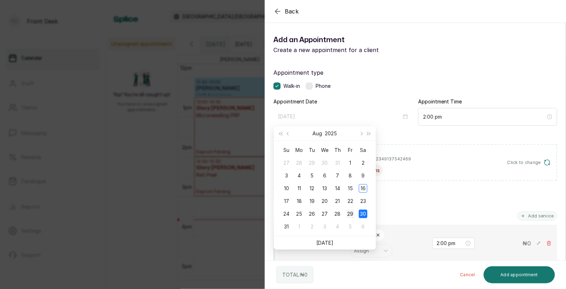
click at [351, 213] on div "29" at bounding box center [350, 214] width 9 height 9
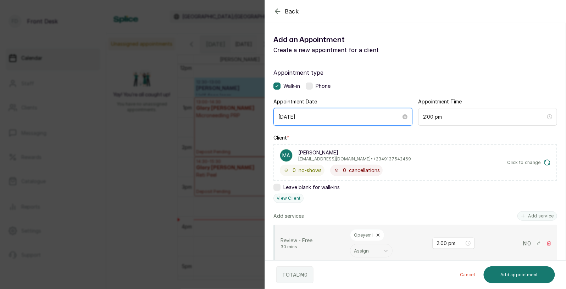
click at [334, 117] on input "[DATE]" at bounding box center [339, 117] width 123 height 8
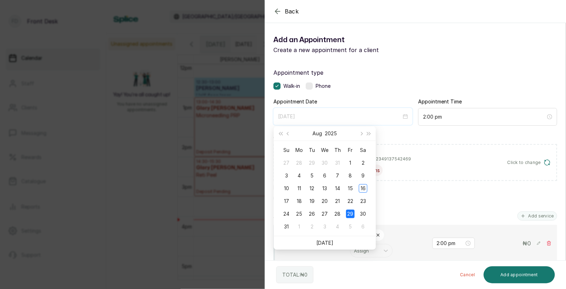
type input "[DATE]"
click at [351, 212] on div "29" at bounding box center [350, 214] width 9 height 9
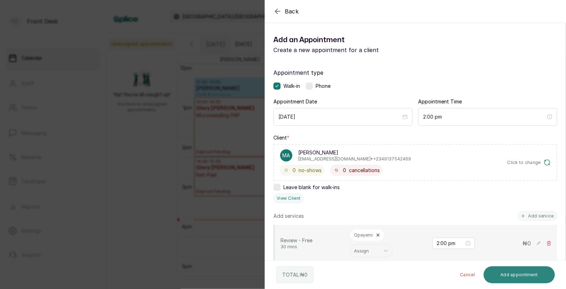
click at [515, 277] on button "Add appointment" at bounding box center [519, 275] width 72 height 17
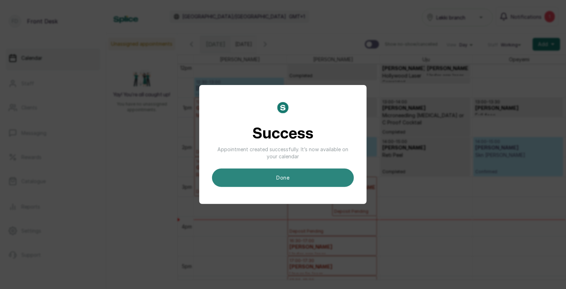
click at [274, 176] on button "done" at bounding box center [283, 178] width 142 height 18
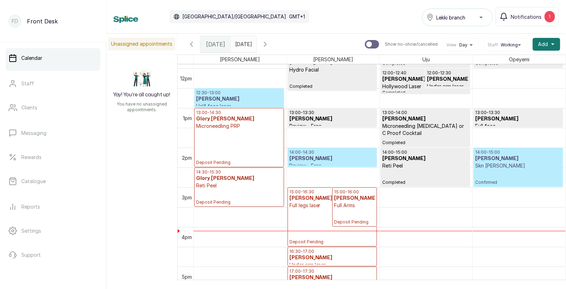
scroll to position [476, 0]
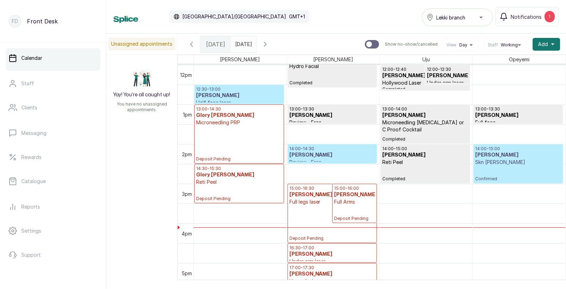
click at [336, 156] on h3 "[PERSON_NAME]" at bounding box center [332, 155] width 86 height 7
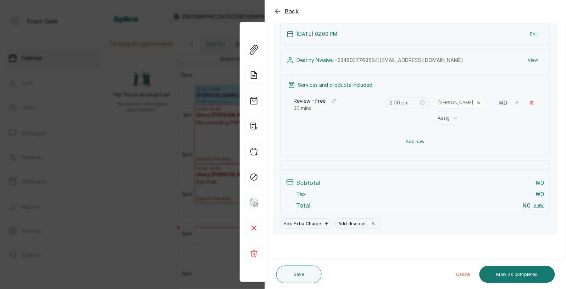
scroll to position [55, 0]
click at [516, 275] on button "Mark as completed" at bounding box center [516, 274] width 75 height 17
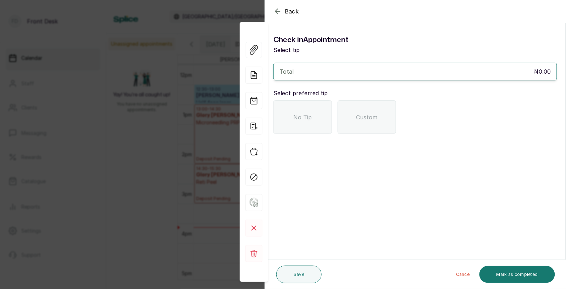
click at [298, 116] on span "No Tip" at bounding box center [302, 117] width 18 height 9
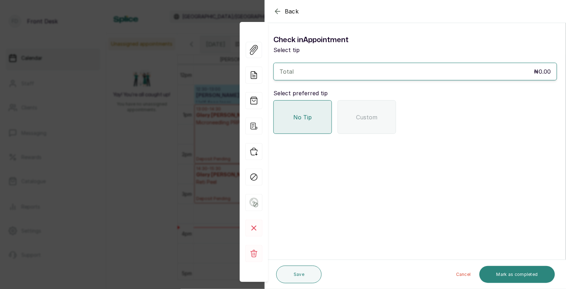
click at [508, 273] on button "Mark as completed" at bounding box center [516, 274] width 75 height 17
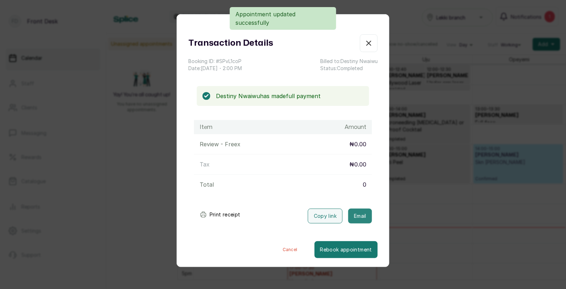
click at [364, 218] on button "Email" at bounding box center [360, 216] width 24 height 15
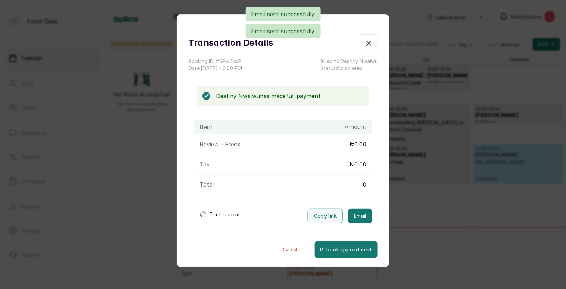
click at [424, 202] on div "Transaction Details Booking ID: # SPvL1coP Date: [DATE] ・ 2:00 PM Billed to: [P…" at bounding box center [283, 144] width 566 height 289
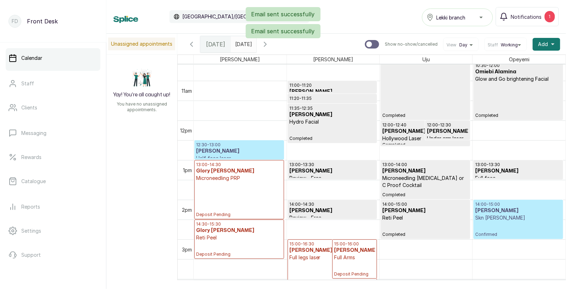
scroll to position [404, 0]
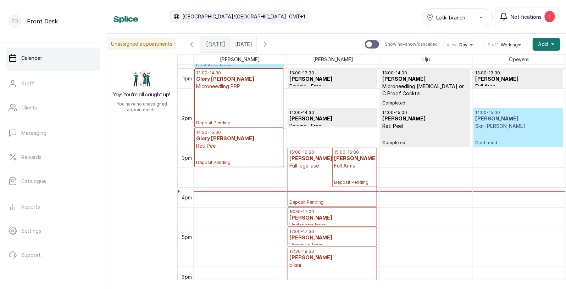
click at [190, 43] on icon "button" at bounding box center [191, 44] width 9 height 9
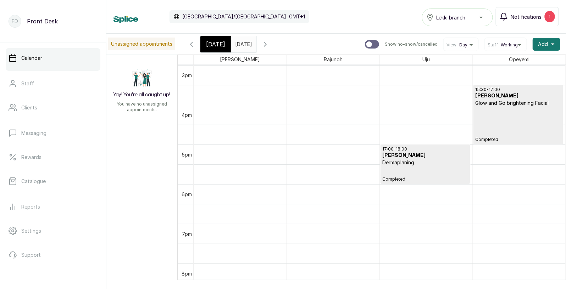
click at [269, 43] on icon "button" at bounding box center [265, 44] width 9 height 9
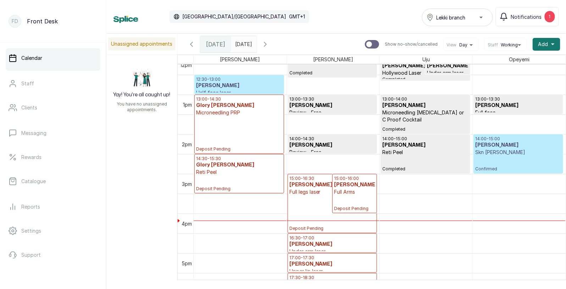
click at [538, 157] on div "14:00 - 15:00 [PERSON_NAME] Onanremhin Skn [PERSON_NAME] Confirmed" at bounding box center [518, 154] width 86 height 36
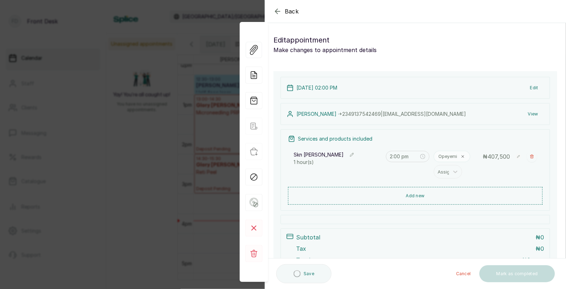
scroll to position [54, 0]
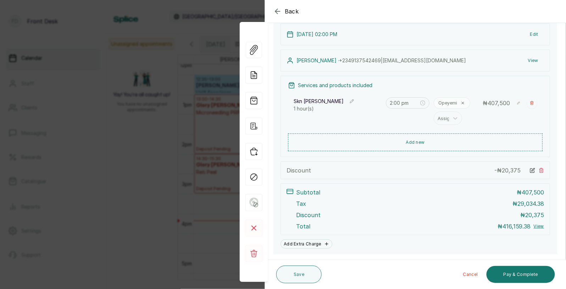
click at [533, 58] on button "View" at bounding box center [533, 60] width 22 height 13
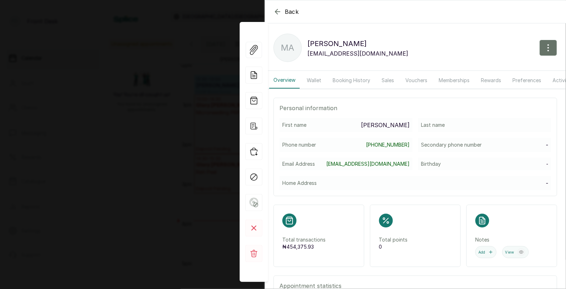
click at [314, 78] on button "Wallet" at bounding box center [313, 80] width 23 height 16
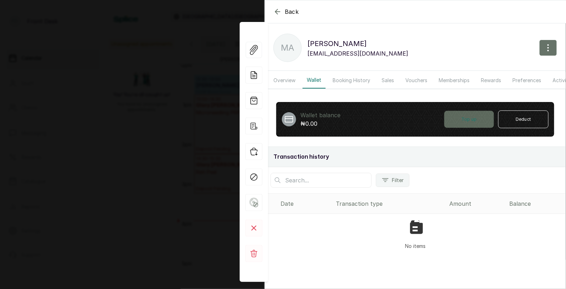
click at [470, 120] on button "Top up" at bounding box center [469, 119] width 50 height 17
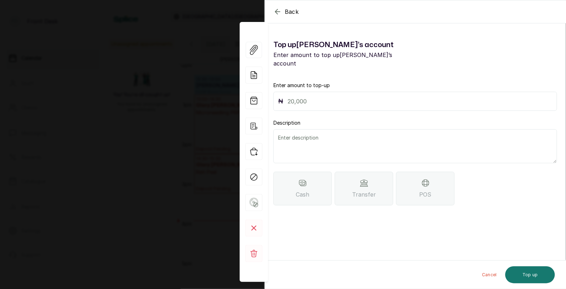
click at [307, 105] on input "text" at bounding box center [419, 101] width 265 height 10
type input "35,000"
click at [297, 141] on textarea at bounding box center [415, 146] width 284 height 34
type textarea "o"
type textarea "Overcharged"
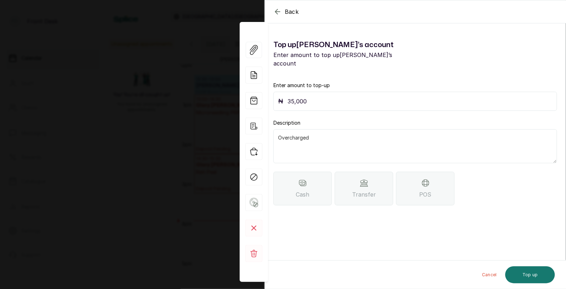
click at [375, 192] on span "Transfer" at bounding box center [364, 194] width 24 height 9
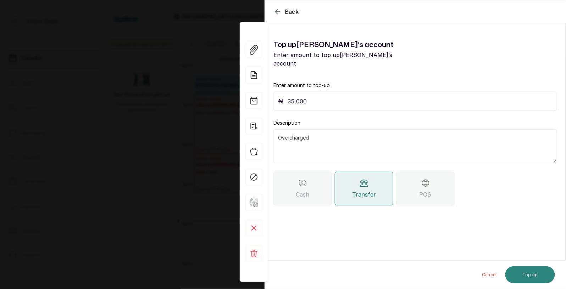
click at [527, 271] on button "Top up" at bounding box center [530, 275] width 50 height 17
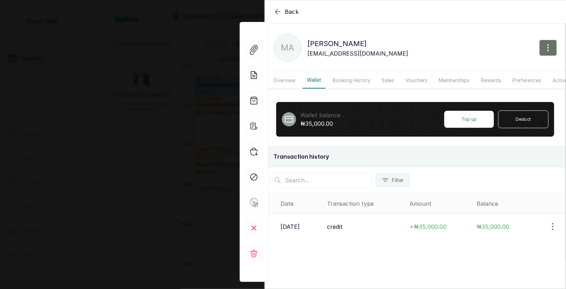
click at [275, 9] on icon "button" at bounding box center [277, 11] width 9 height 9
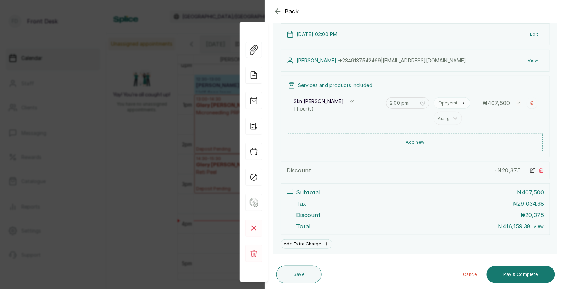
scroll to position [73, 0]
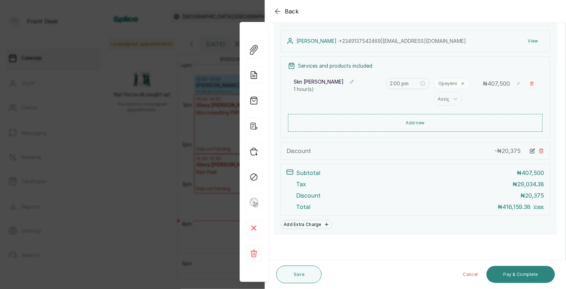
click at [526, 273] on button "Pay & Complete" at bounding box center [520, 274] width 68 height 17
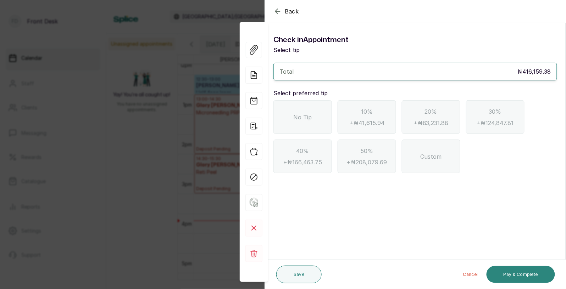
scroll to position [0, 0]
click at [278, 11] on icon "button" at bounding box center [277, 11] width 5 height 5
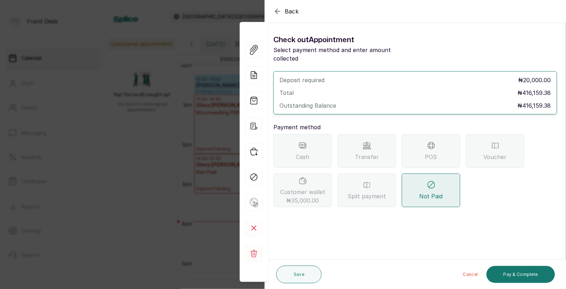
click at [370, 153] on span "Transfer" at bounding box center [367, 157] width 24 height 9
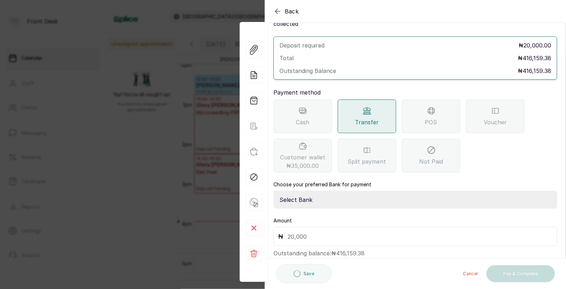
scroll to position [43, 0]
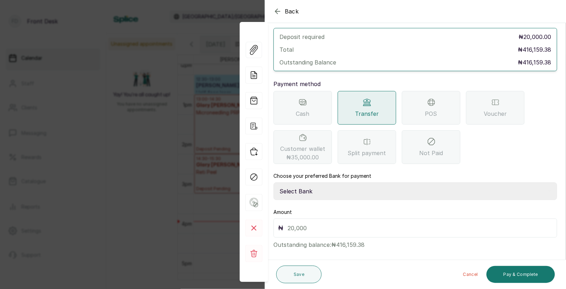
click at [334, 184] on select "Select Bank [PERSON_NAME] Fairmoney Microfinance Bank SKN ANALYTICS MED AESTH. …" at bounding box center [415, 192] width 284 height 18
select select "43272bc0-21c6-4b19-b9fb-c2093b8603c2"
click at [327, 223] on input "text" at bounding box center [419, 228] width 265 height 10
type input "416,159.38"
click at [516, 273] on button "Pay & Complete" at bounding box center [520, 274] width 68 height 17
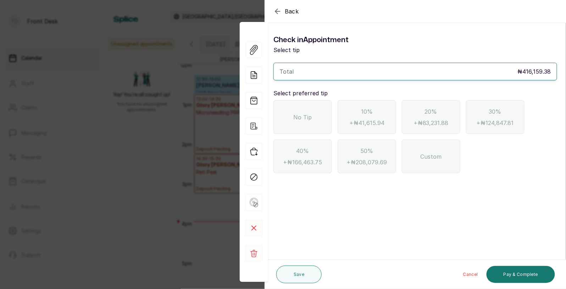
scroll to position [0, 0]
click at [314, 107] on div "No Tip" at bounding box center [302, 117] width 58 height 34
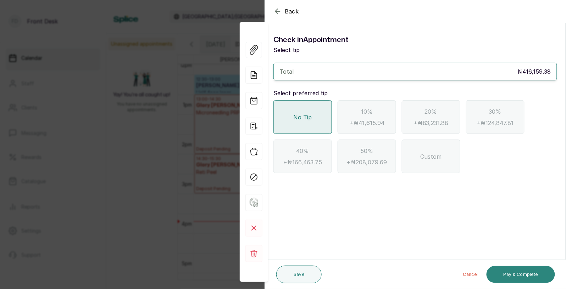
click at [513, 273] on button "Pay & Complete" at bounding box center [520, 274] width 68 height 17
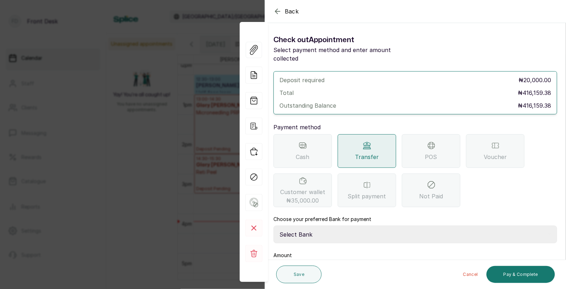
scroll to position [43, 0]
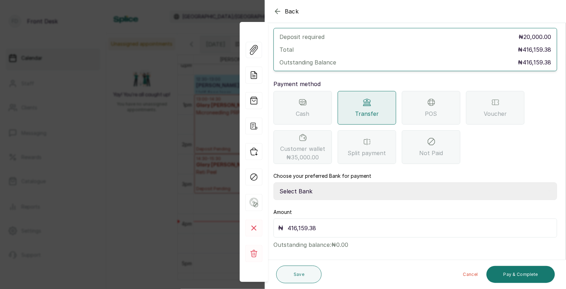
click at [337, 183] on select "Select Bank [PERSON_NAME] Fairmoney Microfinance Bank SKN ANALYTICS MED AESTH. …" at bounding box center [415, 192] width 284 height 18
select select "43272bc0-21c6-4b19-b9fb-c2093b8603c2"
click at [508, 273] on button "Pay & Complete" at bounding box center [520, 274] width 68 height 17
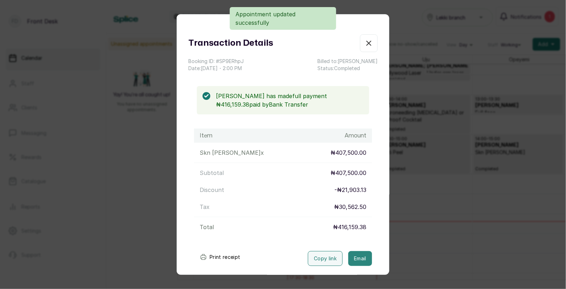
click at [358, 256] on button "Email" at bounding box center [360, 258] width 24 height 15
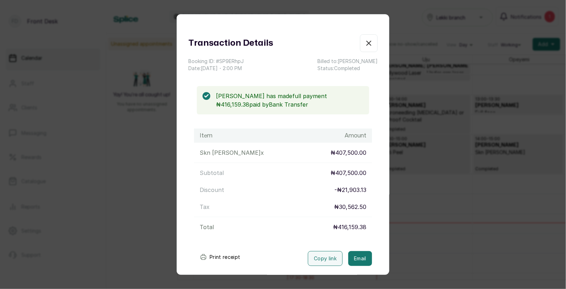
click at [429, 228] on div "Transaction Details Booking ID: # SP9ERhpJ Date: [DATE] ・ 2:00 PM Billed to: [P…" at bounding box center [283, 144] width 566 height 289
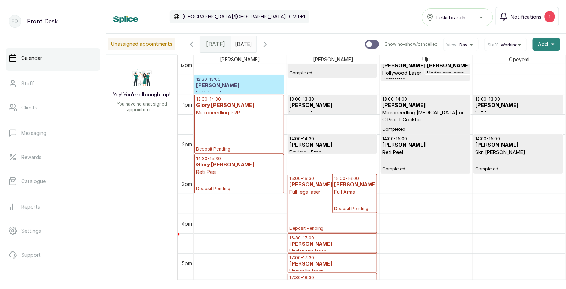
click at [548, 43] on button "Add +" at bounding box center [546, 44] width 28 height 13
click at [514, 59] on span "Add Appointment" at bounding box center [520, 63] width 68 height 9
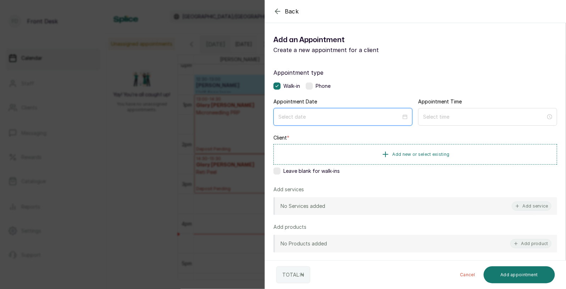
click at [332, 118] on input at bounding box center [339, 117] width 123 height 8
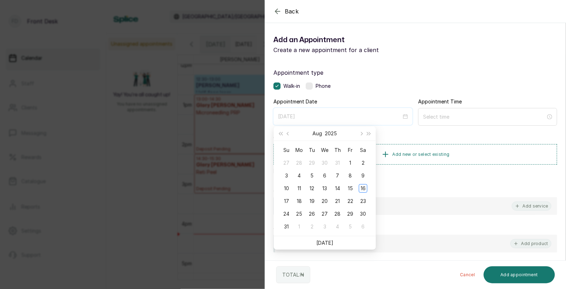
type input "[DATE]"
click at [299, 202] on div "18" at bounding box center [299, 201] width 9 height 9
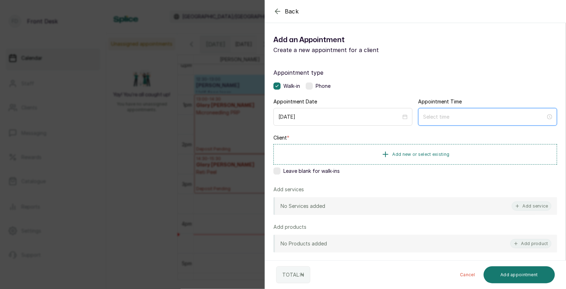
click at [446, 117] on input at bounding box center [484, 117] width 123 height 8
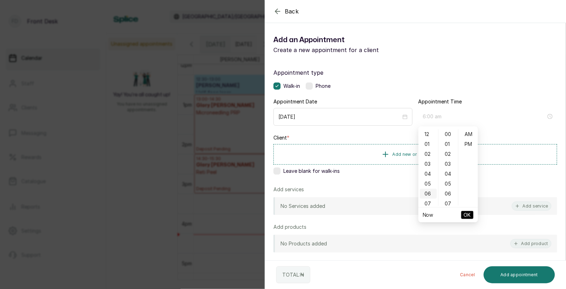
click at [427, 196] on div "06" at bounding box center [428, 194] width 17 height 10
type input "6:00 pm"
click at [471, 144] on div "PM" at bounding box center [468, 144] width 17 height 10
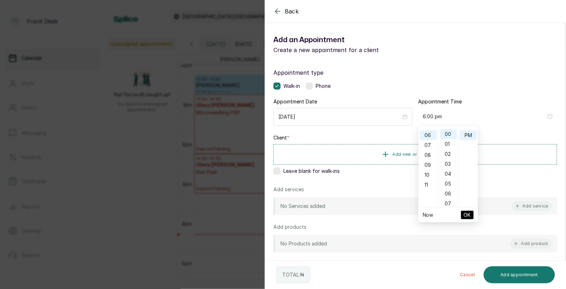
click at [468, 215] on span "OK" at bounding box center [467, 214] width 7 height 13
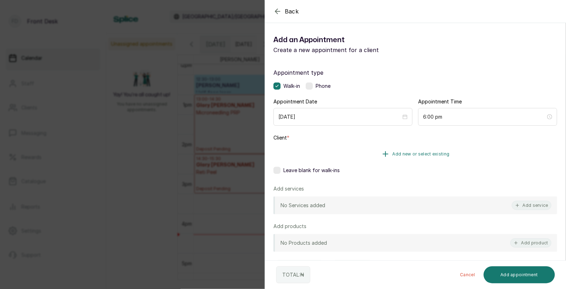
click at [431, 153] on span "Add new or select existing" at bounding box center [420, 154] width 57 height 6
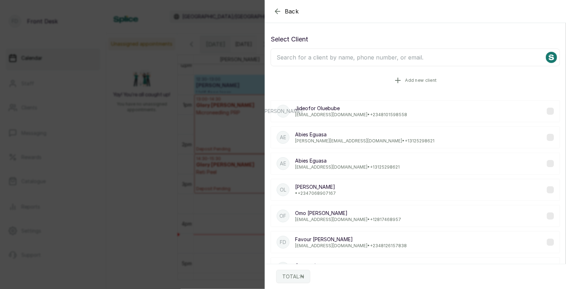
click at [398, 83] on icon "button" at bounding box center [397, 80] width 5 height 5
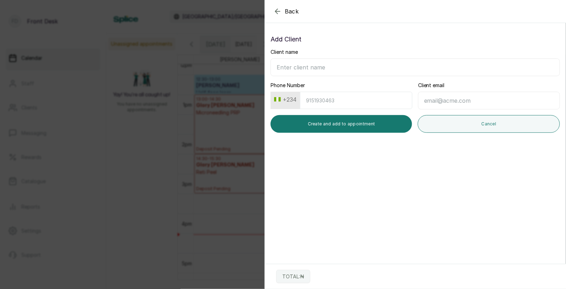
click at [348, 68] on input "Client name" at bounding box center [414, 67] width 289 height 18
type input "[PERSON_NAME]"
click at [339, 102] on input "Phone Number" at bounding box center [356, 100] width 112 height 17
type input "9122861002"
click at [436, 104] on input "Client email" at bounding box center [489, 101] width 142 height 18
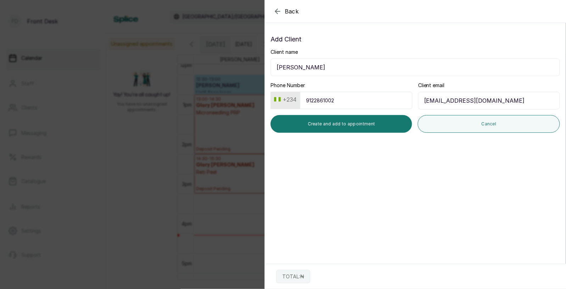
type input "[EMAIL_ADDRESS][DOMAIN_NAME]"
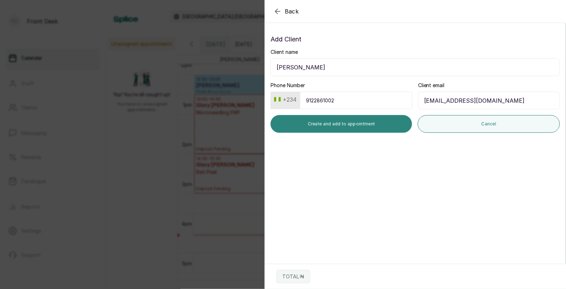
click at [376, 124] on button "Create and add to appointment" at bounding box center [340, 124] width 141 height 18
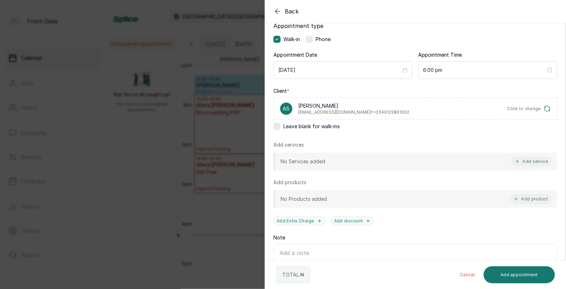
scroll to position [59, 0]
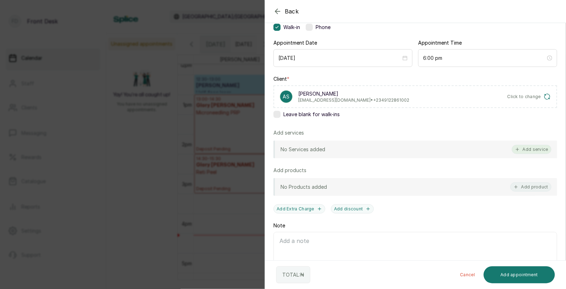
click at [536, 148] on button "Add service" at bounding box center [531, 149] width 40 height 9
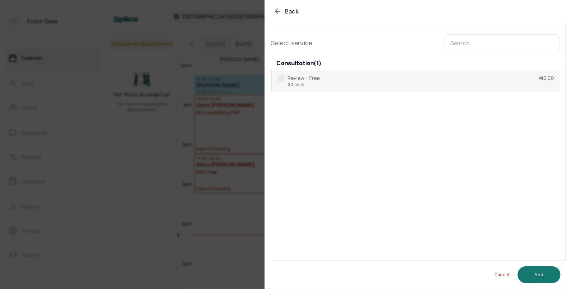
scroll to position [0, 0]
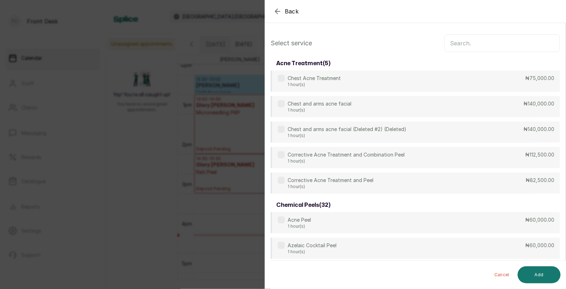
click at [482, 42] on input "text" at bounding box center [502, 43] width 116 height 18
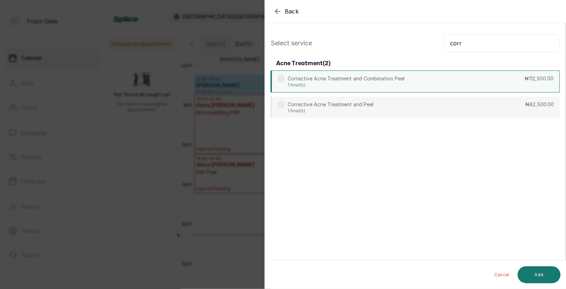
type input "corr"
click at [409, 81] on div "Corrective Acne Treatment and Combination Peel 1 hour(s) ₦112,500.00" at bounding box center [414, 82] width 289 height 22
click at [541, 271] on button "Add" at bounding box center [539, 275] width 43 height 17
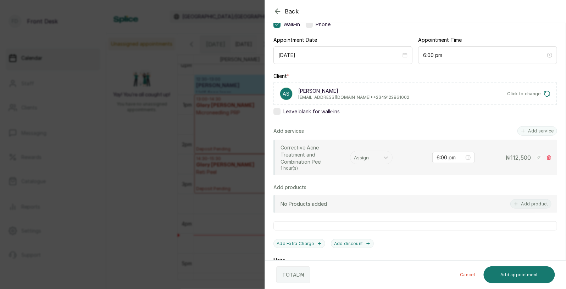
scroll to position [74, 0]
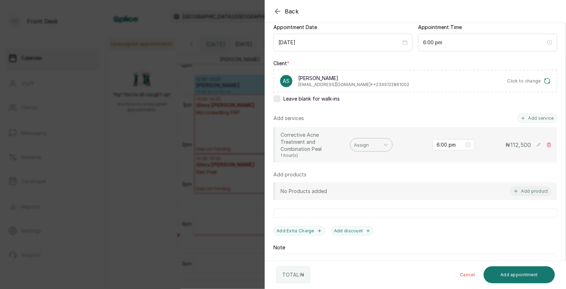
click at [367, 140] on div at bounding box center [365, 144] width 22 height 9
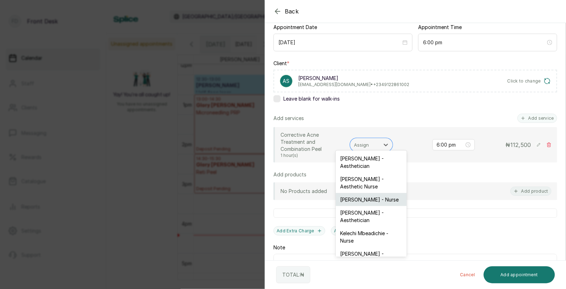
click at [369, 193] on div "[PERSON_NAME] - Nurse" at bounding box center [371, 199] width 71 height 13
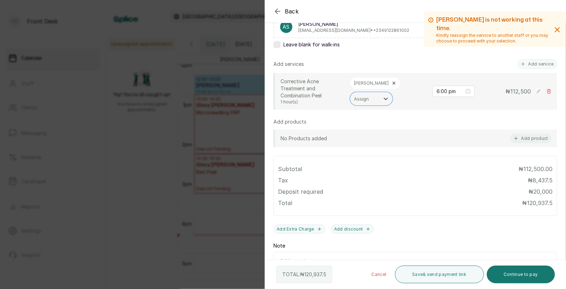
scroll to position [130, 0]
click at [531, 132] on button "Add product" at bounding box center [530, 136] width 41 height 9
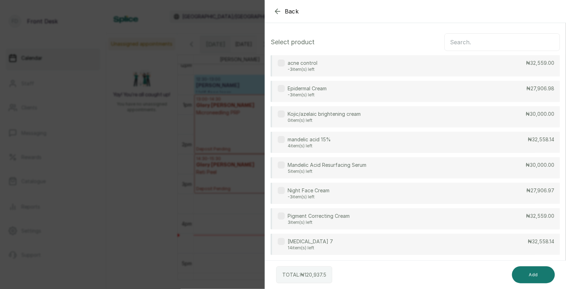
scroll to position [0, 0]
click at [342, 137] on div "mandelic acid 15% 4 item(s) left ₦32,558.14" at bounding box center [414, 143] width 289 height 21
click at [332, 236] on div "[MEDICAL_DATA] 7 14 item(s) left ₦32,558.14" at bounding box center [414, 244] width 289 height 21
click at [531, 272] on button "Add" at bounding box center [533, 275] width 43 height 17
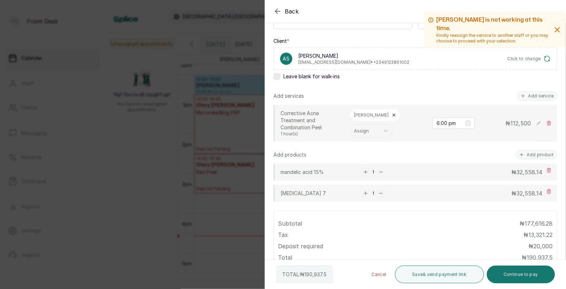
scroll to position [73, 0]
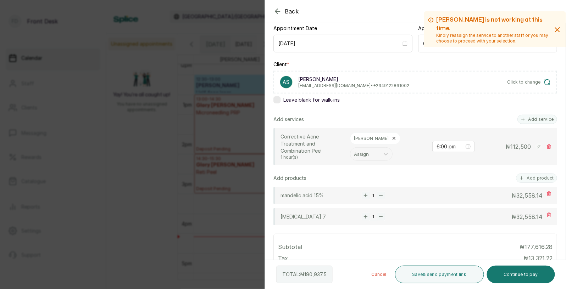
click at [203, 123] on div "Back Add Appointment Add an Appointment Create a new appointment for a client […" at bounding box center [283, 144] width 566 height 289
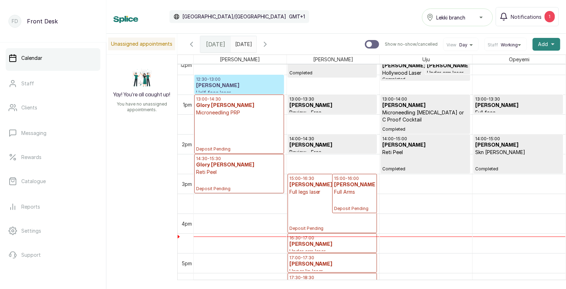
click at [545, 42] on span "Add" at bounding box center [543, 44] width 10 height 7
click at [506, 63] on span "Add Appointment" at bounding box center [520, 63] width 68 height 9
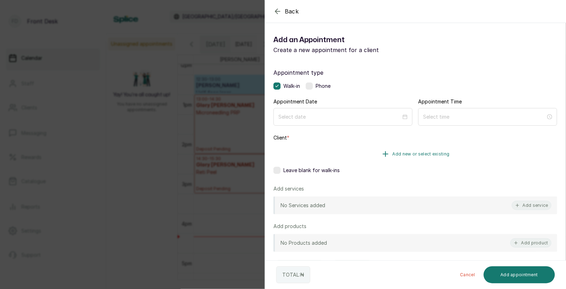
click at [390, 152] on button "Add new or select existing" at bounding box center [415, 154] width 284 height 20
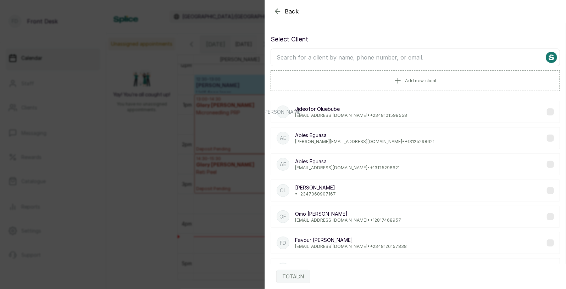
click at [369, 57] on input "text" at bounding box center [414, 58] width 289 height 18
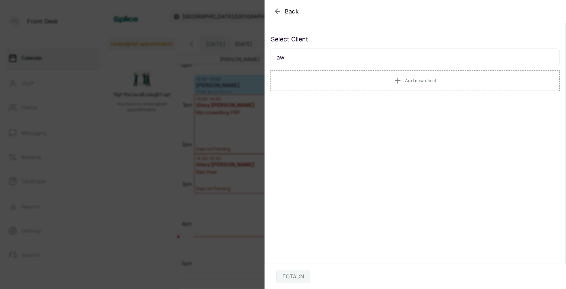
type input "a"
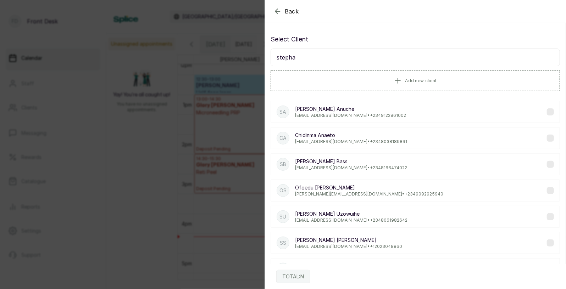
type input "[PERSON_NAME]"
click at [352, 114] on p "[EMAIL_ADDRESS][DOMAIN_NAME] • [PHONE_NUMBER]" at bounding box center [350, 116] width 111 height 6
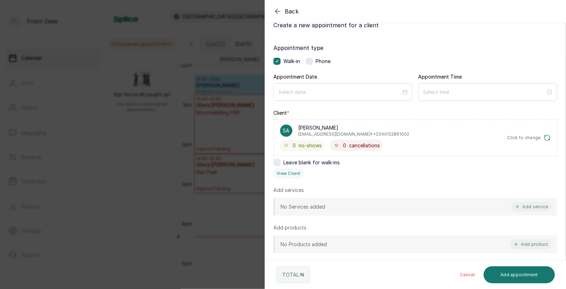
scroll to position [31, 0]
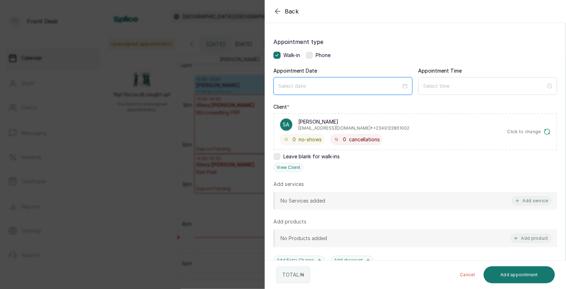
click at [329, 83] on input at bounding box center [339, 86] width 123 height 8
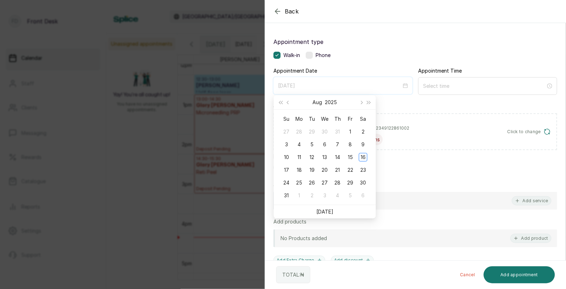
type input "[DATE]"
click at [300, 167] on div "18" at bounding box center [299, 170] width 9 height 9
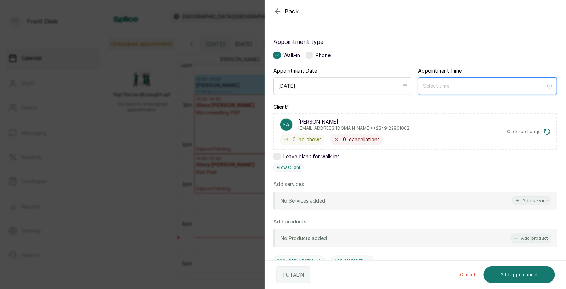
click at [456, 83] on input at bounding box center [484, 86] width 123 height 8
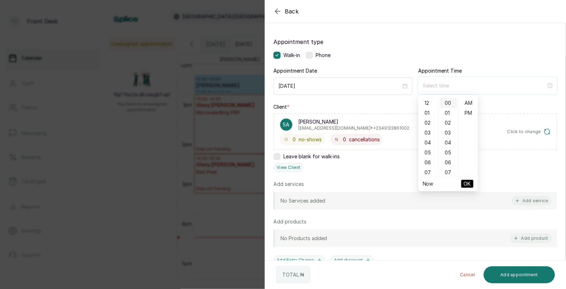
type input "12:00 am"
click at [429, 160] on div "06" at bounding box center [428, 163] width 17 height 10
type input "6:00 pm"
click at [469, 115] on div "PM" at bounding box center [468, 113] width 17 height 10
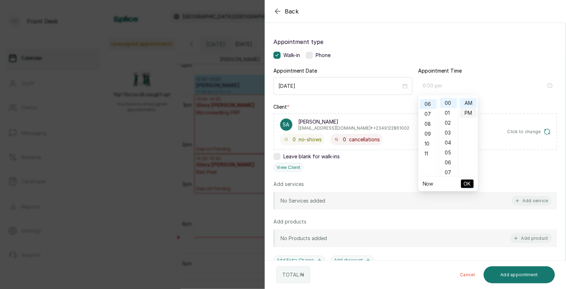
scroll to position [9, 0]
click at [468, 182] on span "OK" at bounding box center [467, 183] width 7 height 13
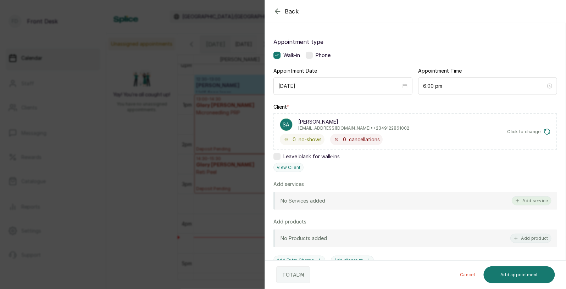
click at [532, 200] on button "Add service" at bounding box center [531, 200] width 40 height 9
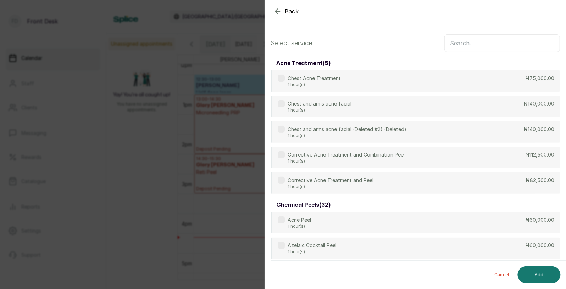
click at [465, 44] on input "text" at bounding box center [502, 43] width 116 height 18
click at [227, 138] on div "Back Add Appointment Select service acne treatment ( 5 ) Chest Acne Treatment 1…" at bounding box center [283, 144] width 566 height 289
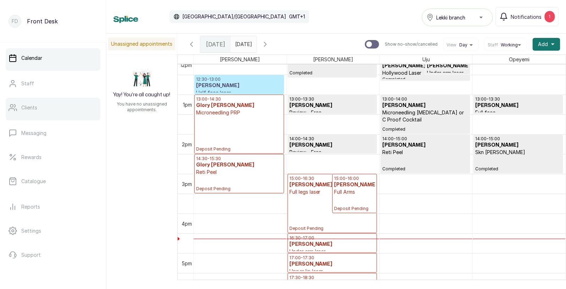
click at [29, 108] on p "Clients" at bounding box center [29, 107] width 16 height 7
